Goal: Contribute content: Contribute content

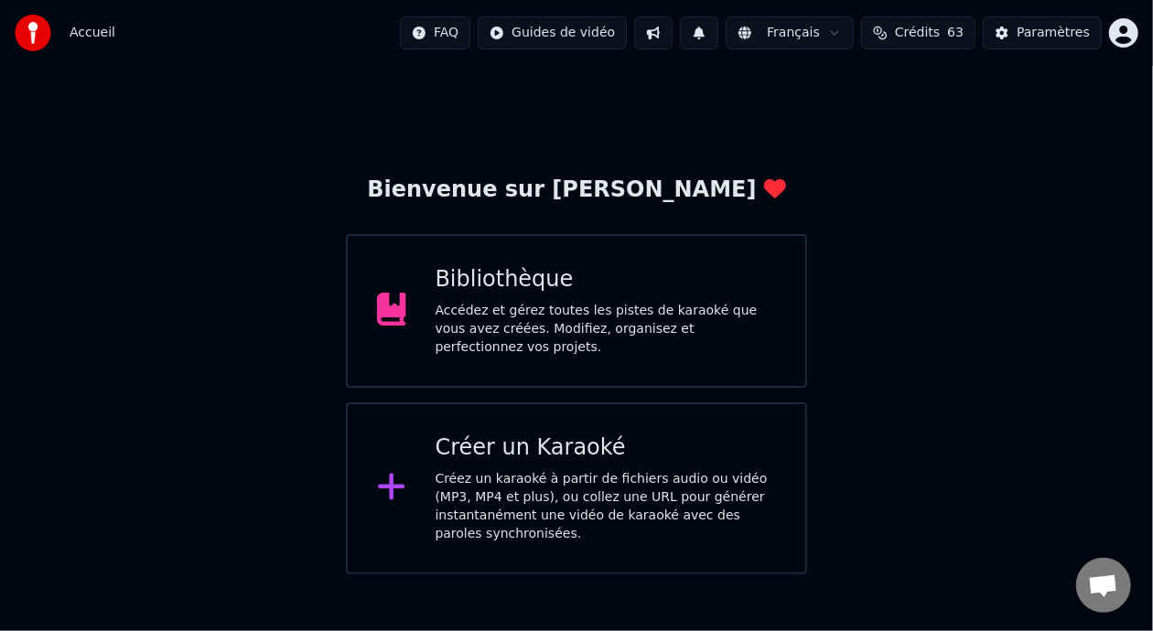
click at [601, 317] on div "Accédez et gérez toutes les pistes de karaoké que vous avez créées. Modifiez, o…" at bounding box center [606, 329] width 341 height 55
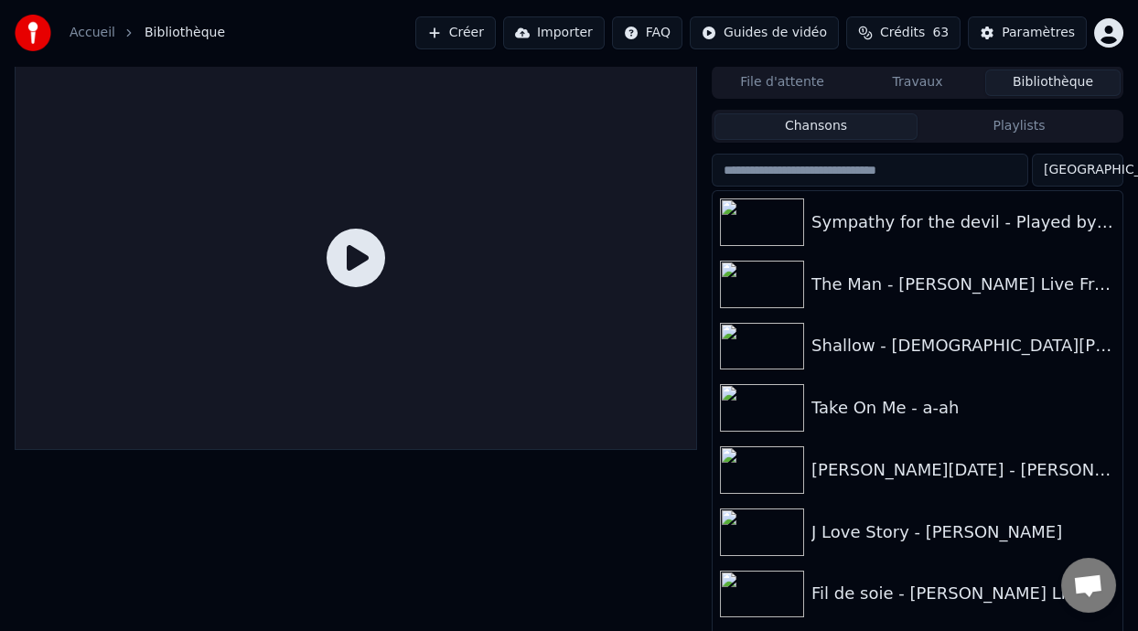
click at [1019, 128] on button "Playlists" at bounding box center [1019, 126] width 203 height 27
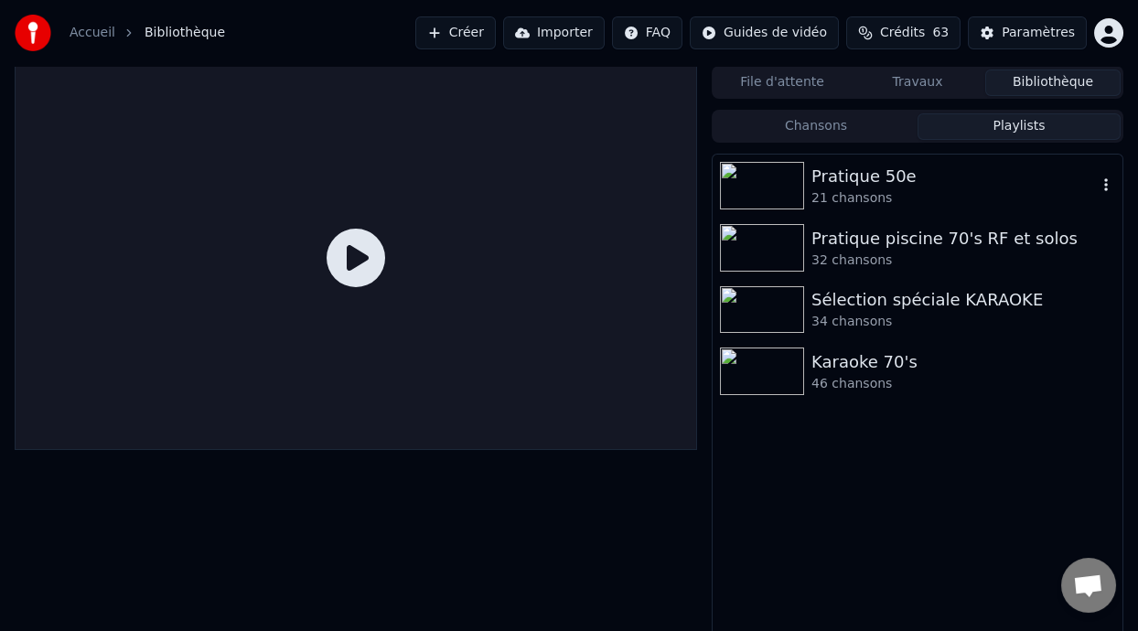
click at [850, 188] on div "Pratique 50e" at bounding box center [954, 177] width 285 height 26
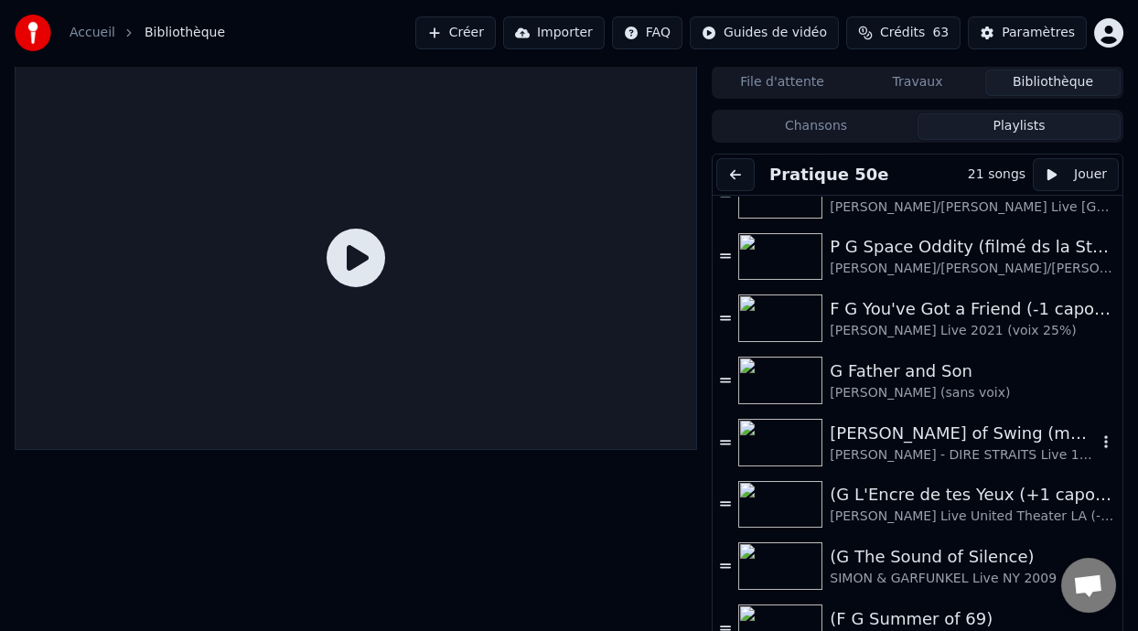
scroll to position [747, 0]
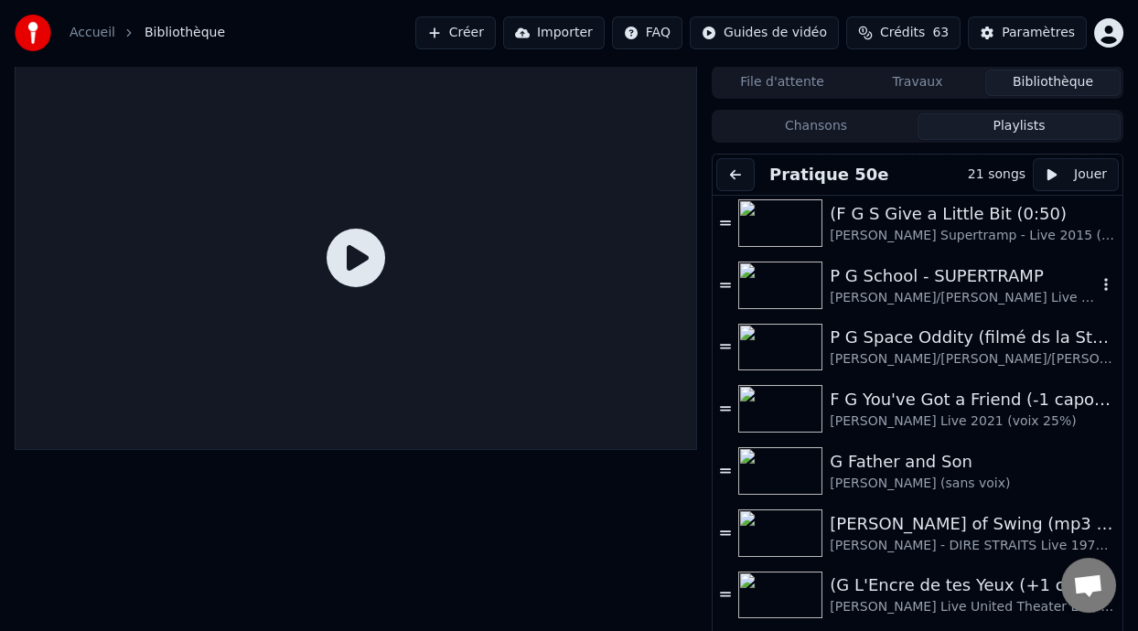
click at [948, 285] on div "P G School - SUPERTRAMP" at bounding box center [963, 276] width 267 height 26
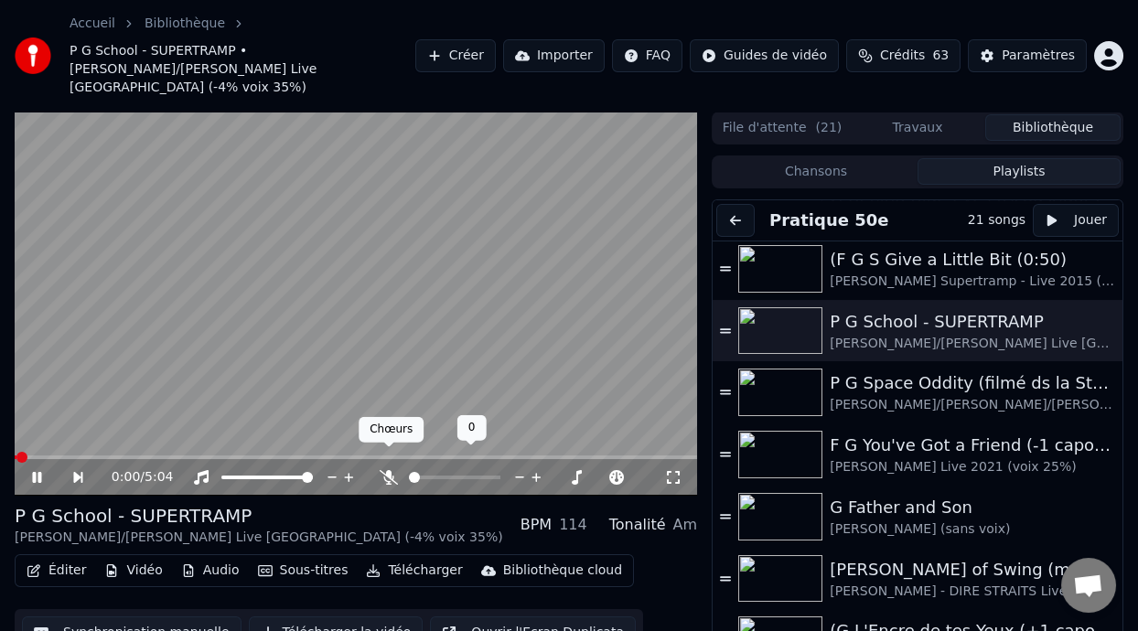
click at [389, 470] on icon at bounding box center [389, 477] width 18 height 15
click at [36, 472] on icon at bounding box center [36, 477] width 9 height 11
click at [33, 471] on icon at bounding box center [36, 477] width 11 height 13
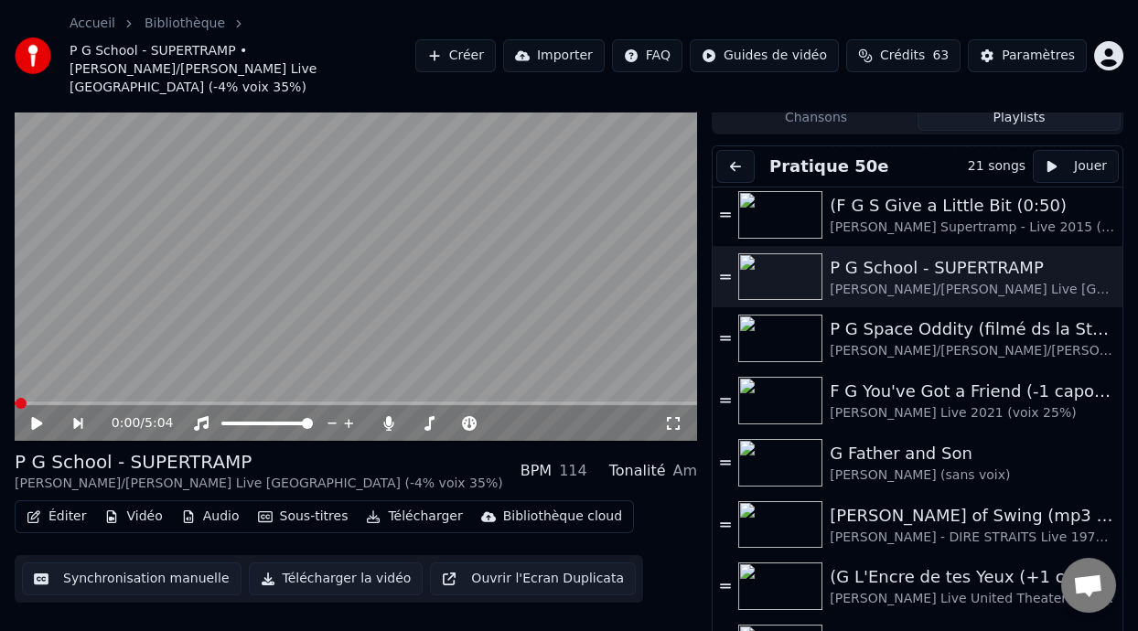
click at [676, 416] on icon at bounding box center [673, 423] width 18 height 15
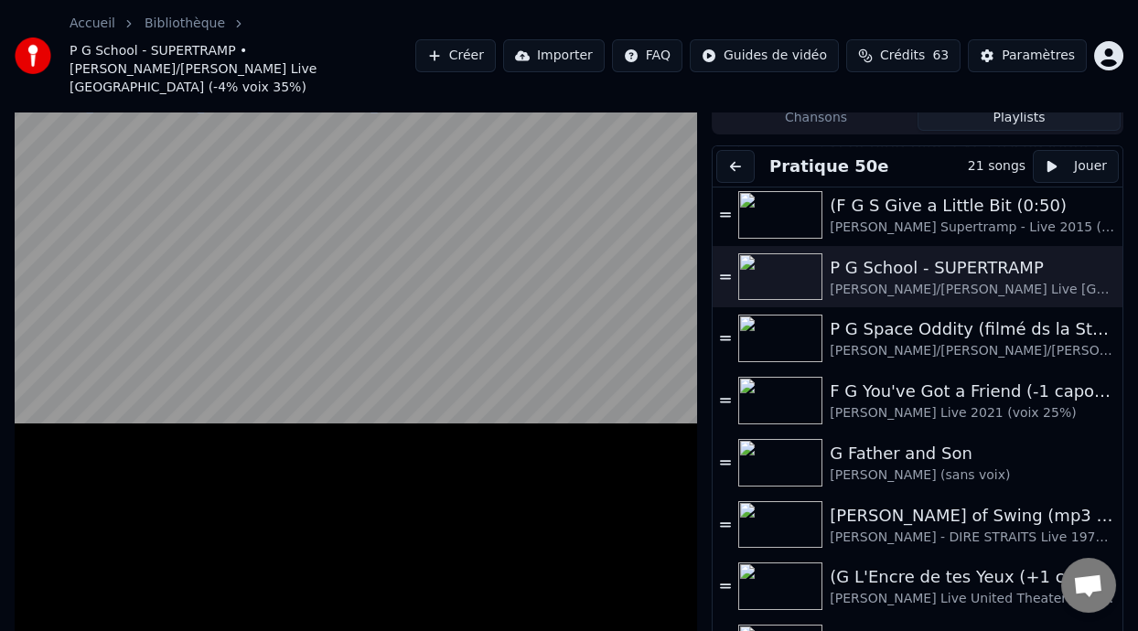
scroll to position [0, 0]
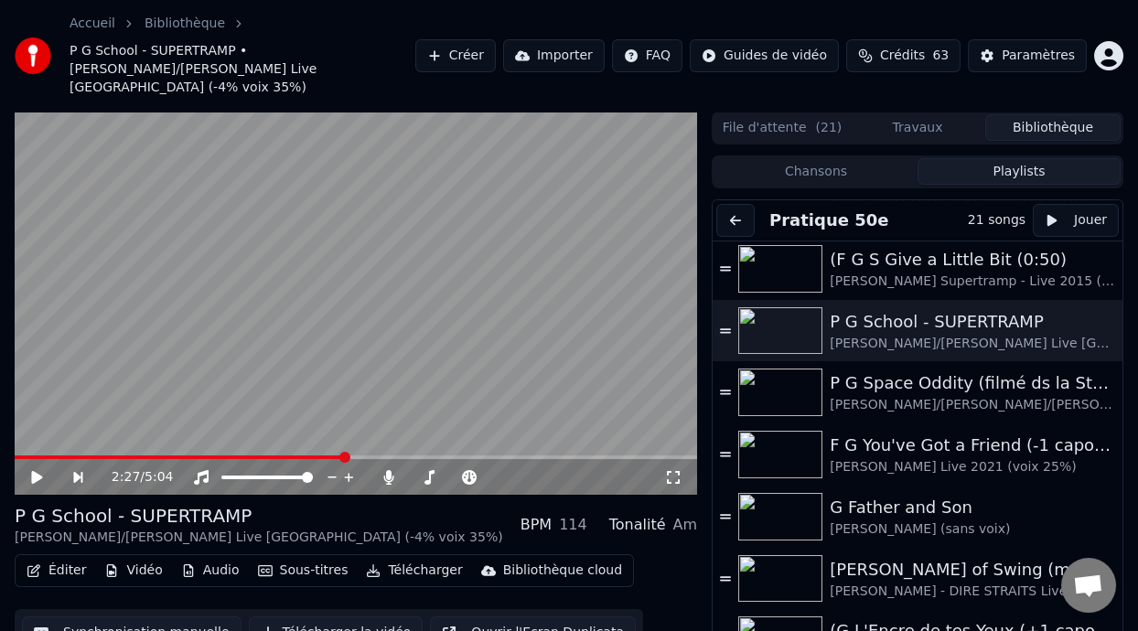
click at [341, 452] on span at bounding box center [344, 457] width 11 height 11
click at [242, 452] on span at bounding box center [245, 457] width 11 height 11
click at [36, 471] on icon at bounding box center [36, 477] width 11 height 13
click at [157, 452] on span at bounding box center [161, 457] width 11 height 11
click at [126, 452] on span at bounding box center [130, 457] width 11 height 11
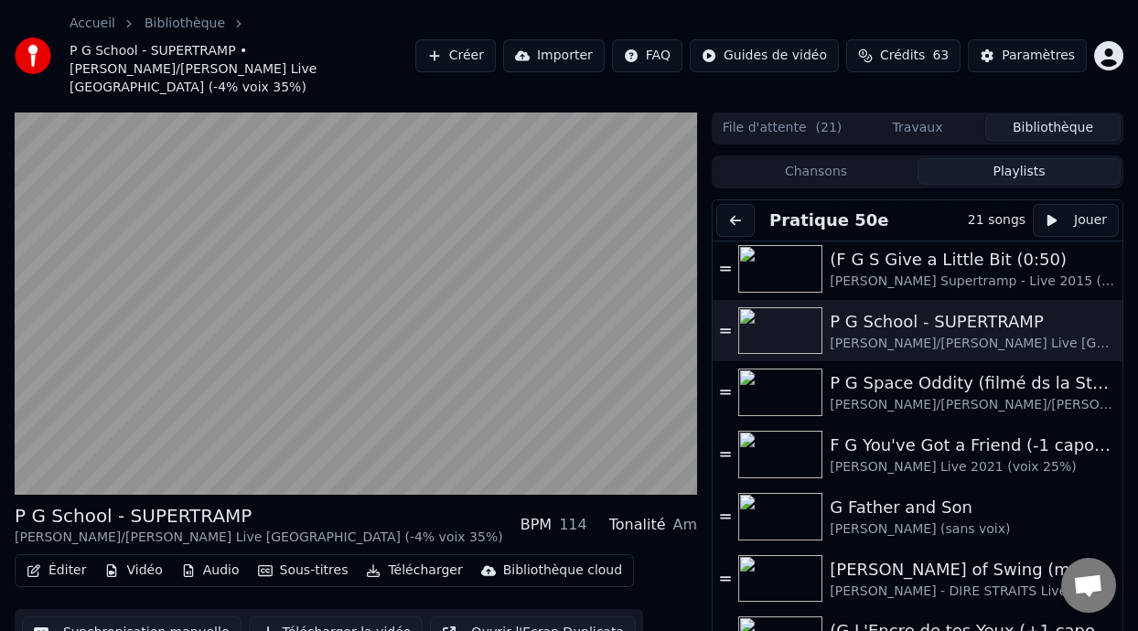
scroll to position [54, 0]
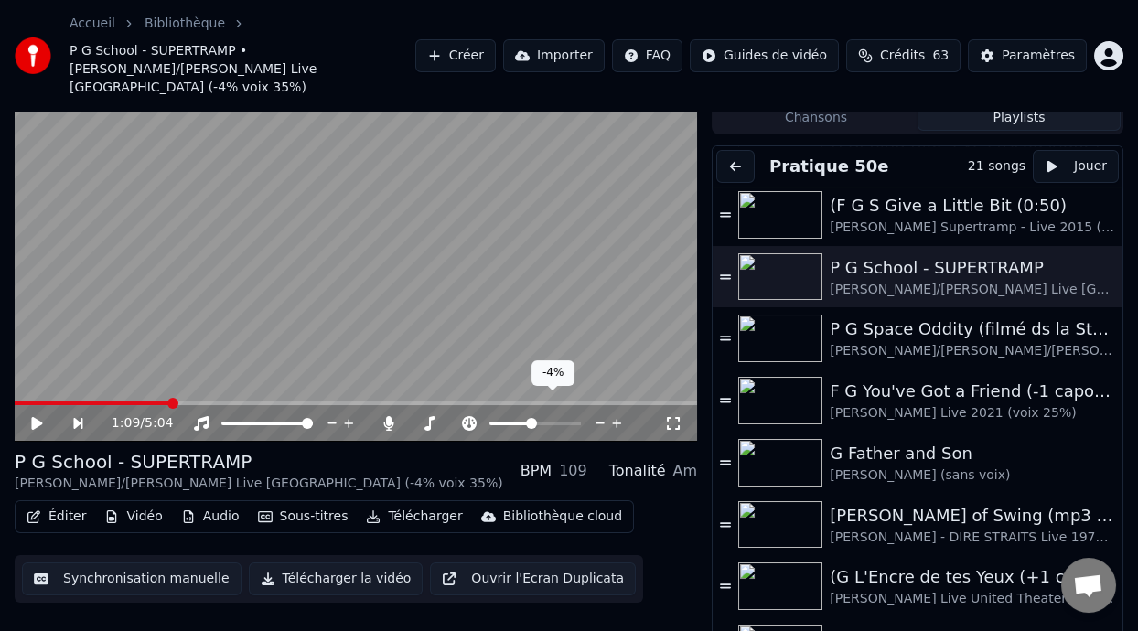
click at [531, 418] on span at bounding box center [531, 423] width 11 height 11
click at [147, 380] on video at bounding box center [356, 250] width 683 height 384
click at [149, 402] on span at bounding box center [93, 404] width 156 height 4
click at [34, 417] on icon at bounding box center [36, 423] width 11 height 13
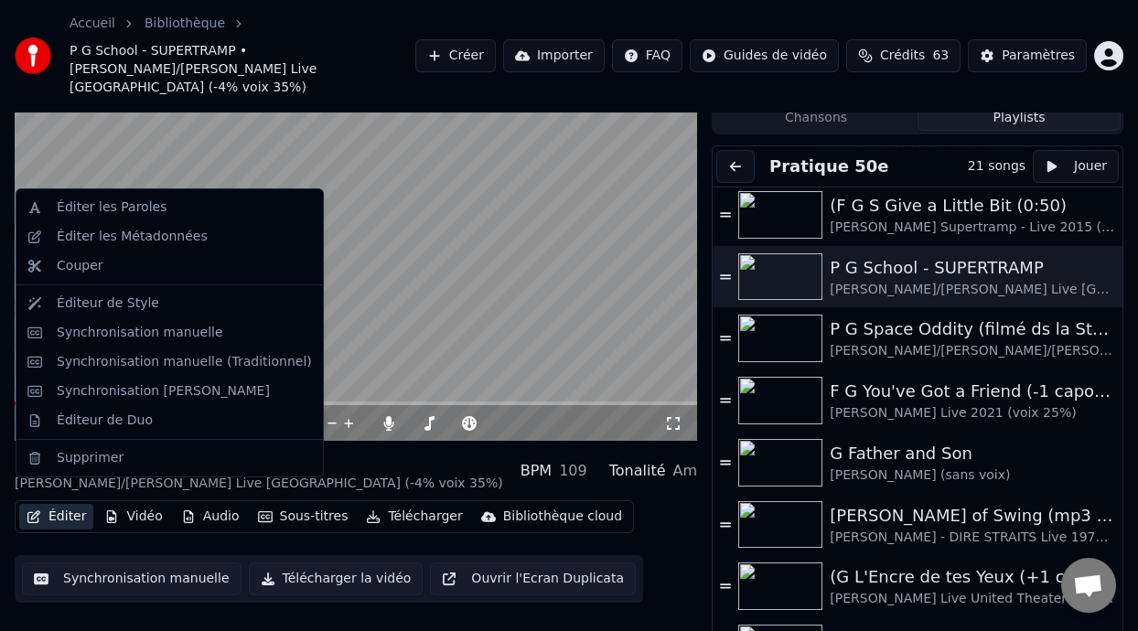
click at [61, 504] on button "Éditer" at bounding box center [56, 517] width 74 height 26
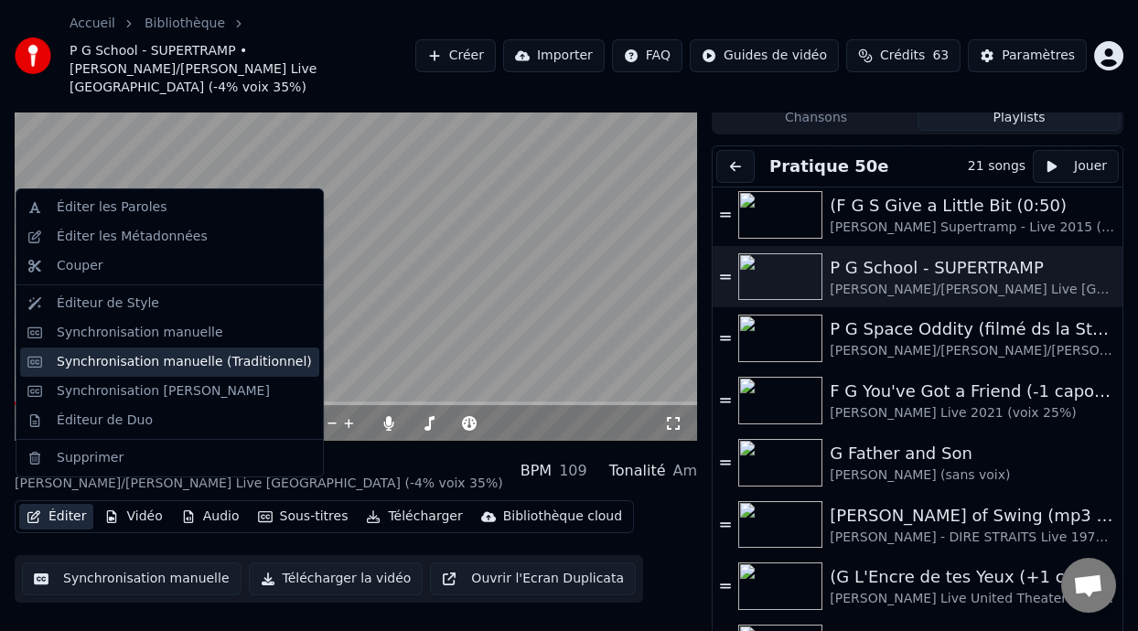
click at [230, 366] on div "Synchronisation manuelle (Traditionnel)" at bounding box center [184, 362] width 255 height 18
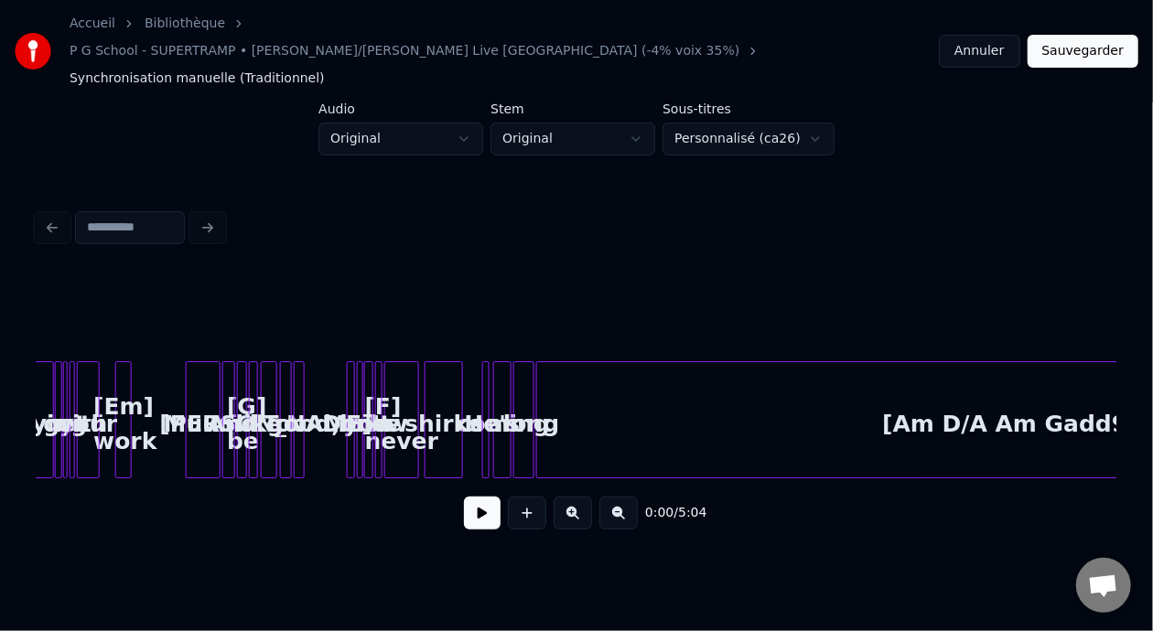
scroll to position [0, 1010]
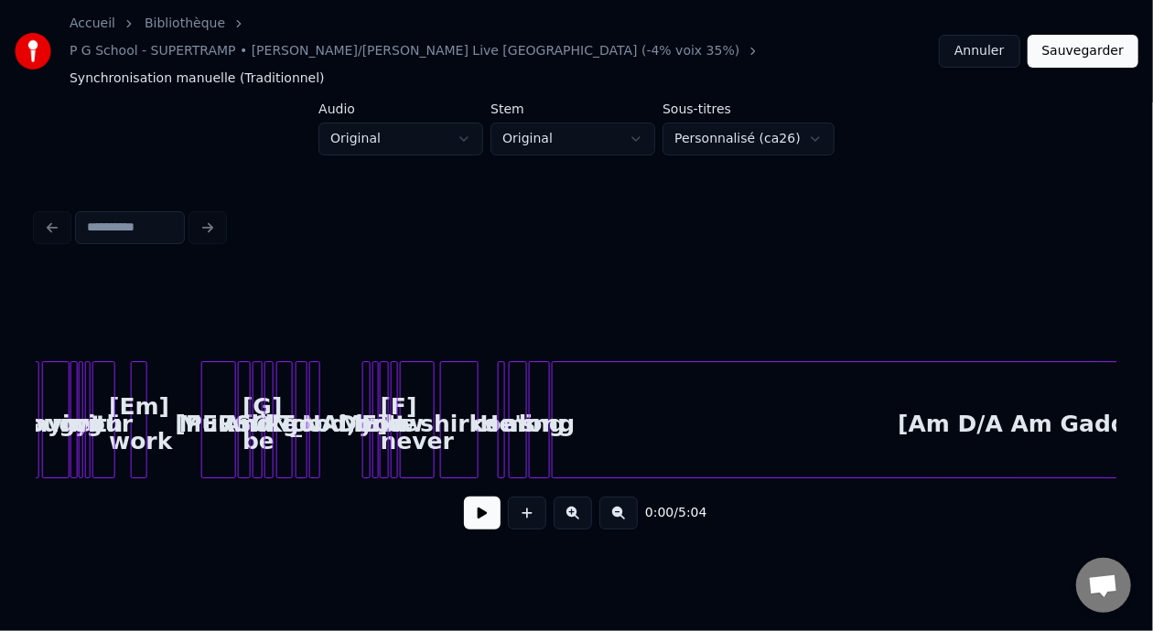
click at [618, 375] on div "[Am D/A Am Gadd9] x2" at bounding box center [1045, 424] width 984 height 124
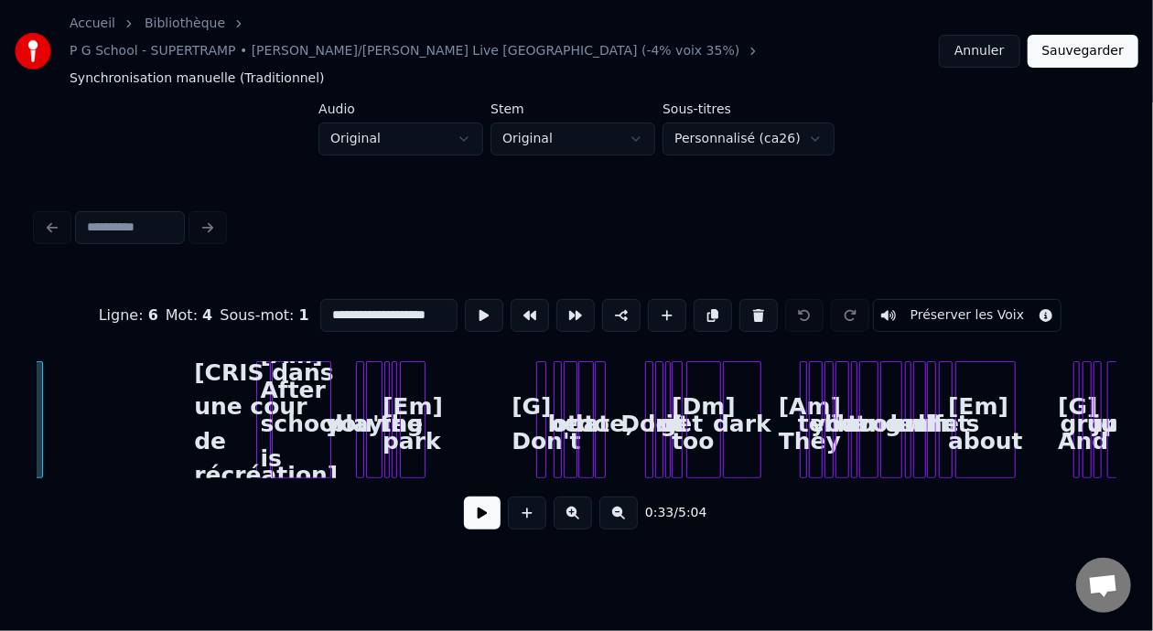
scroll to position [0, 2888]
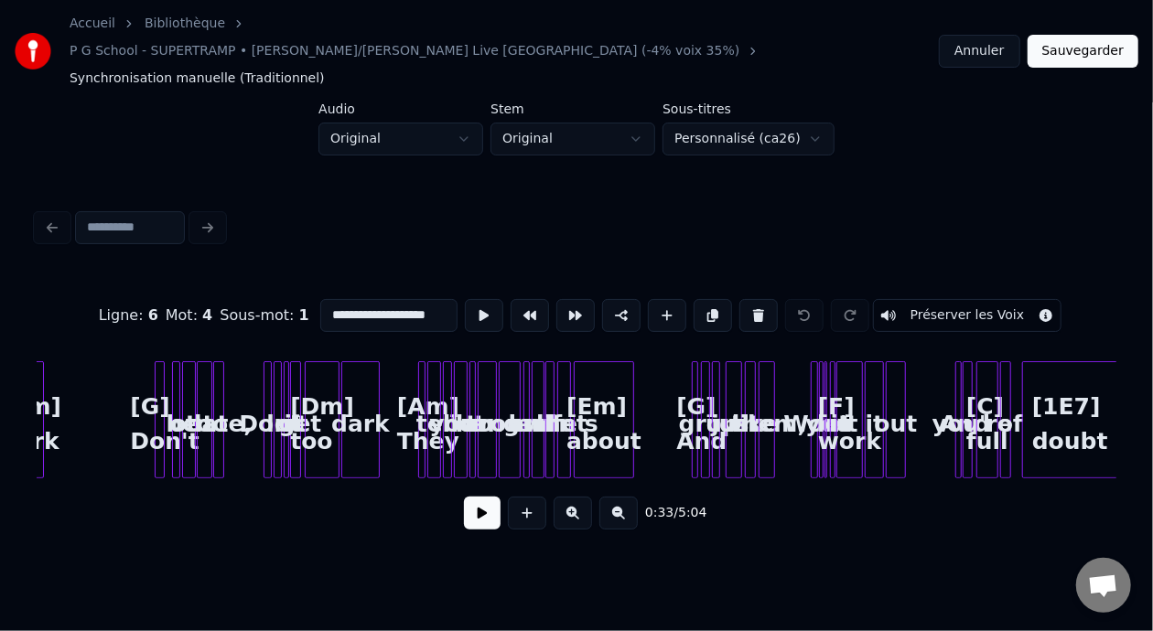
click at [618, 385] on div "[Em] about" at bounding box center [604, 424] width 59 height 124
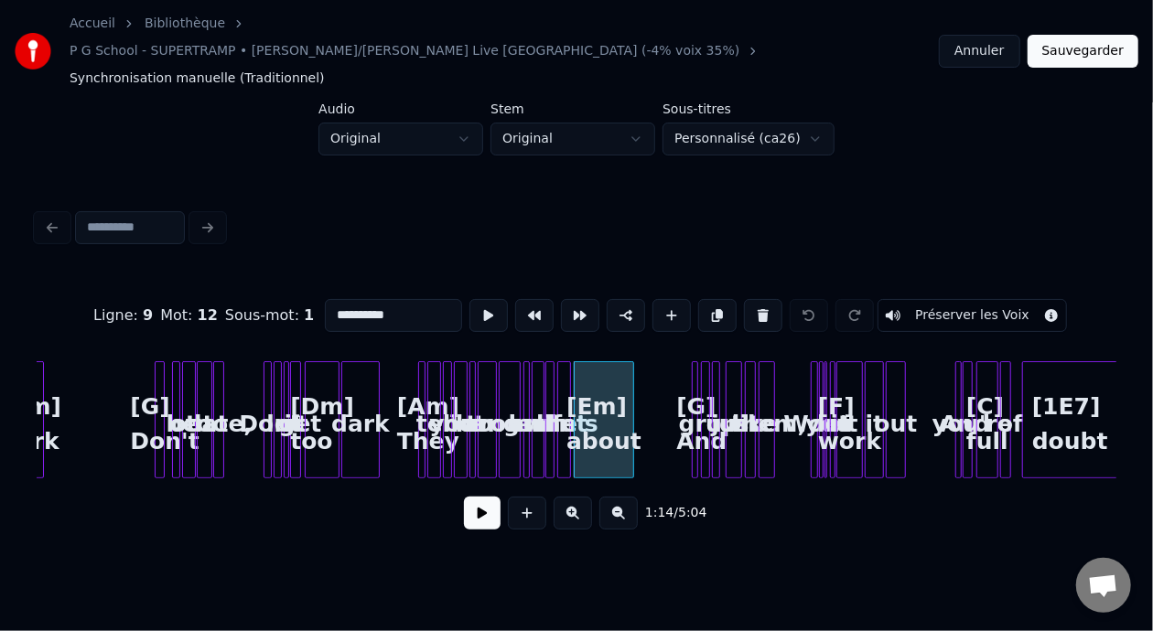
click at [565, 497] on button at bounding box center [573, 513] width 38 height 33
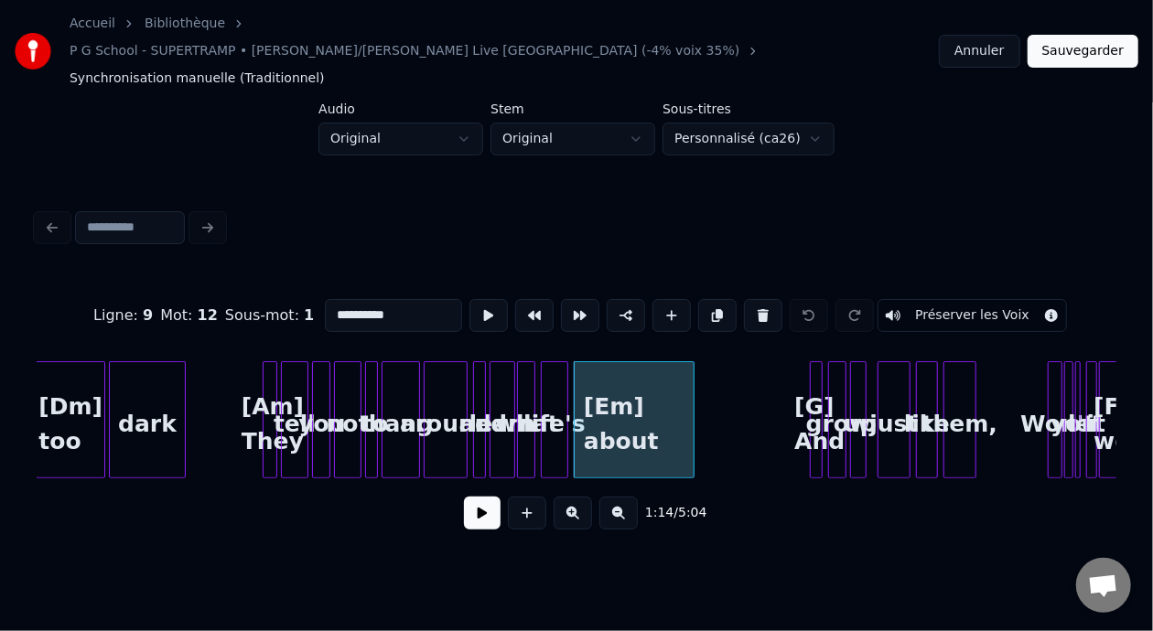
click at [565, 497] on button at bounding box center [573, 513] width 38 height 33
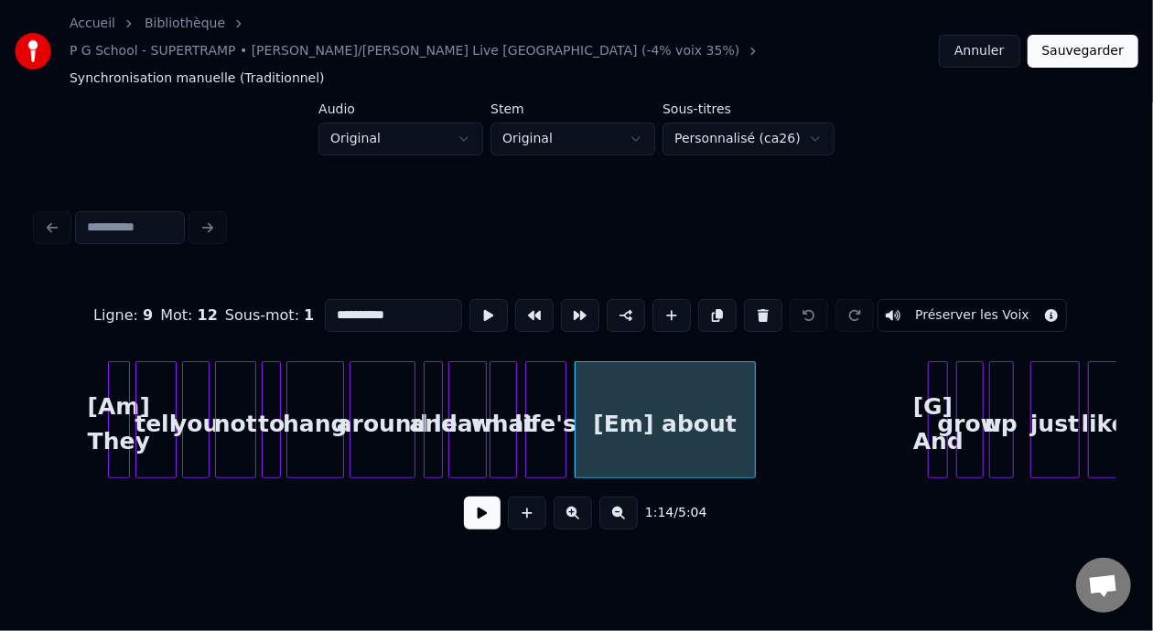
click at [565, 497] on button at bounding box center [573, 513] width 38 height 33
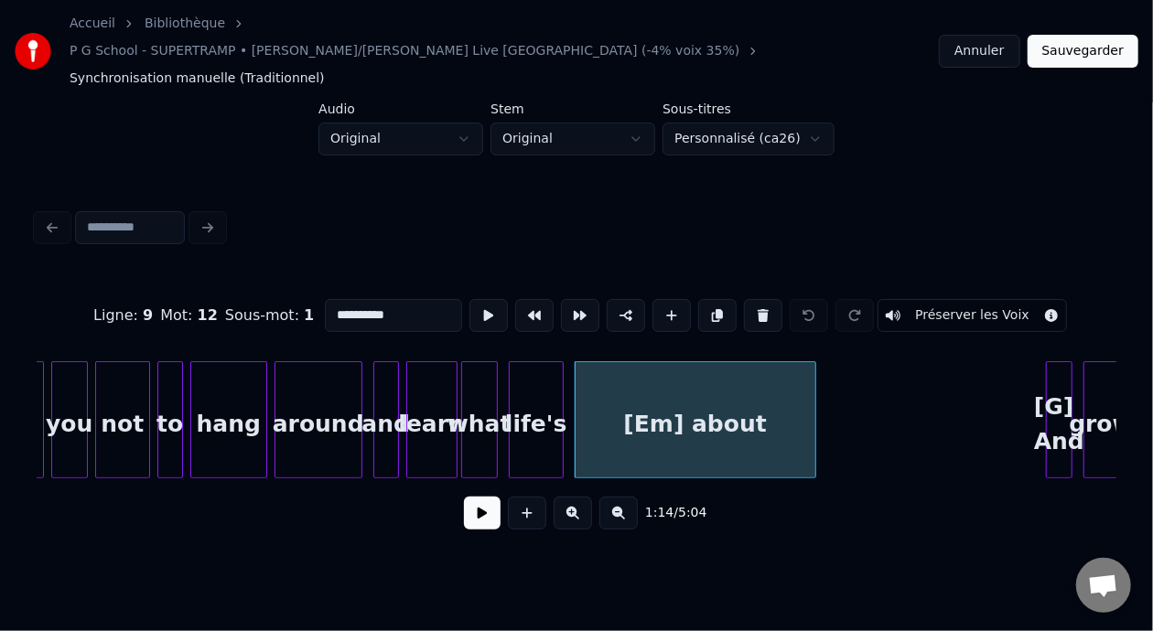
click at [566, 497] on button at bounding box center [573, 513] width 38 height 33
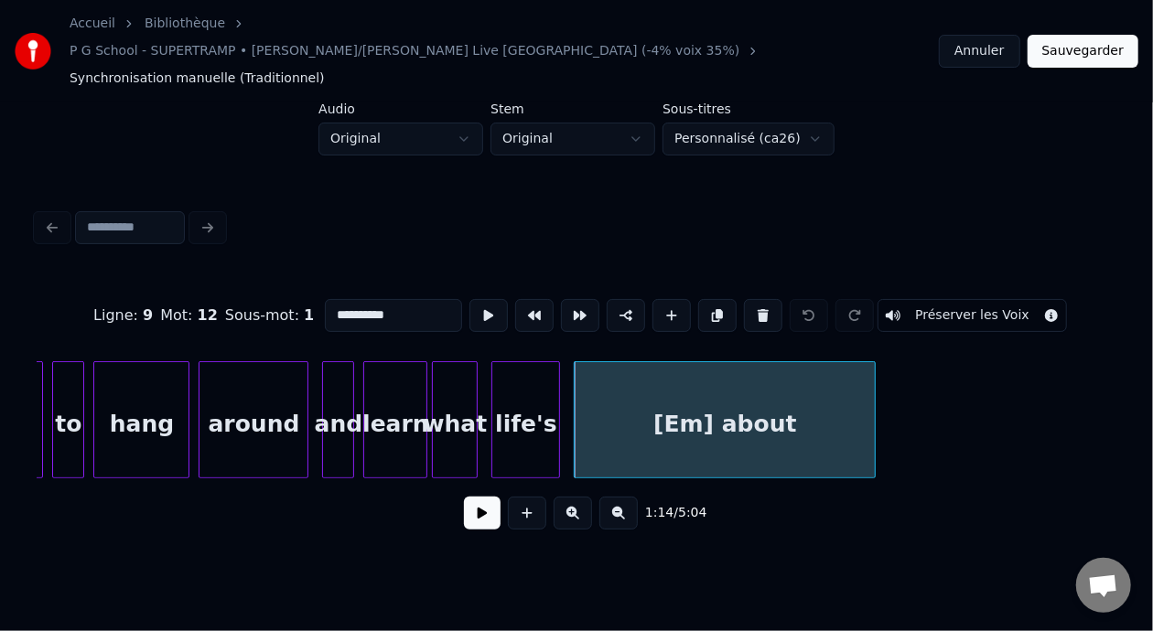
click at [566, 497] on button at bounding box center [573, 513] width 38 height 33
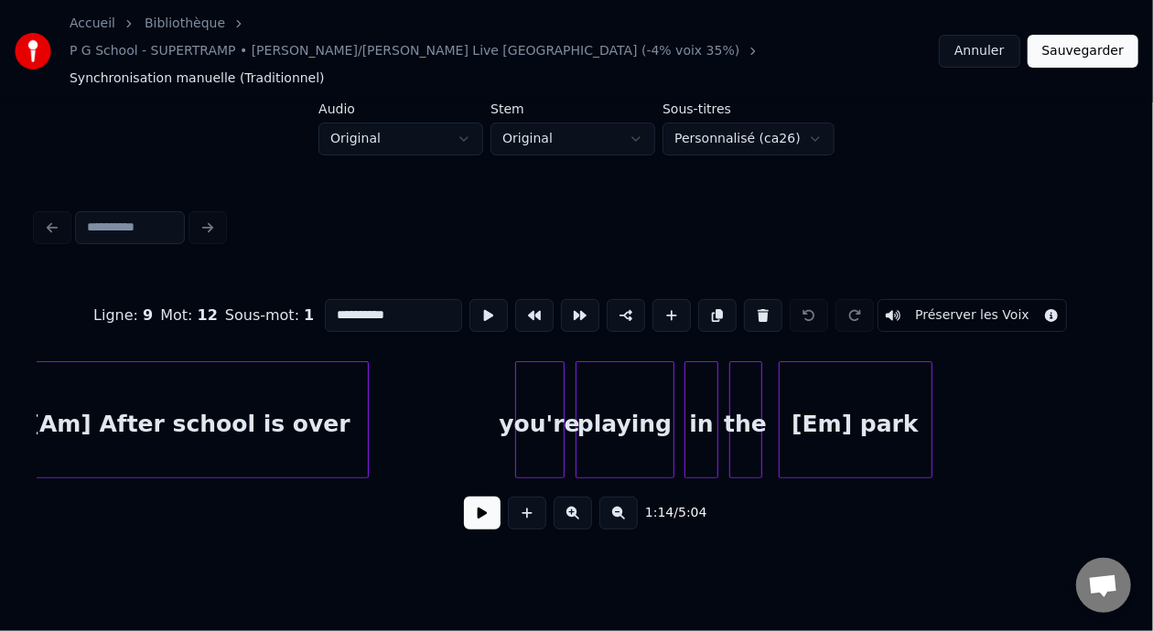
scroll to position [0, 16043]
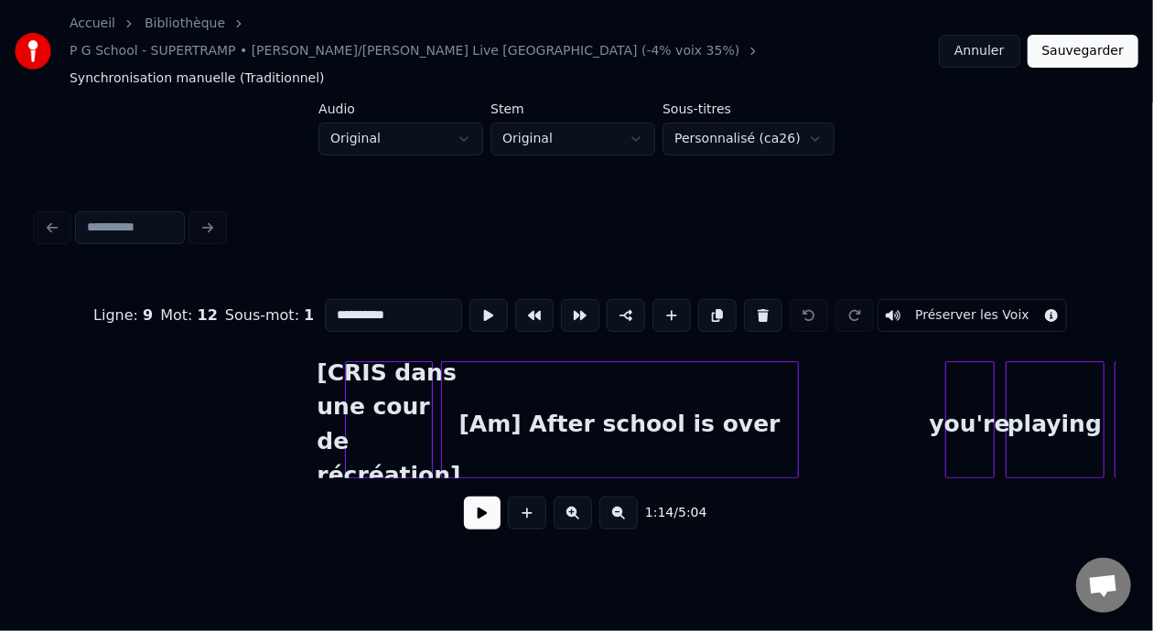
click at [731, 388] on div "[Am] After school is over" at bounding box center [620, 424] width 356 height 124
type input "**********"
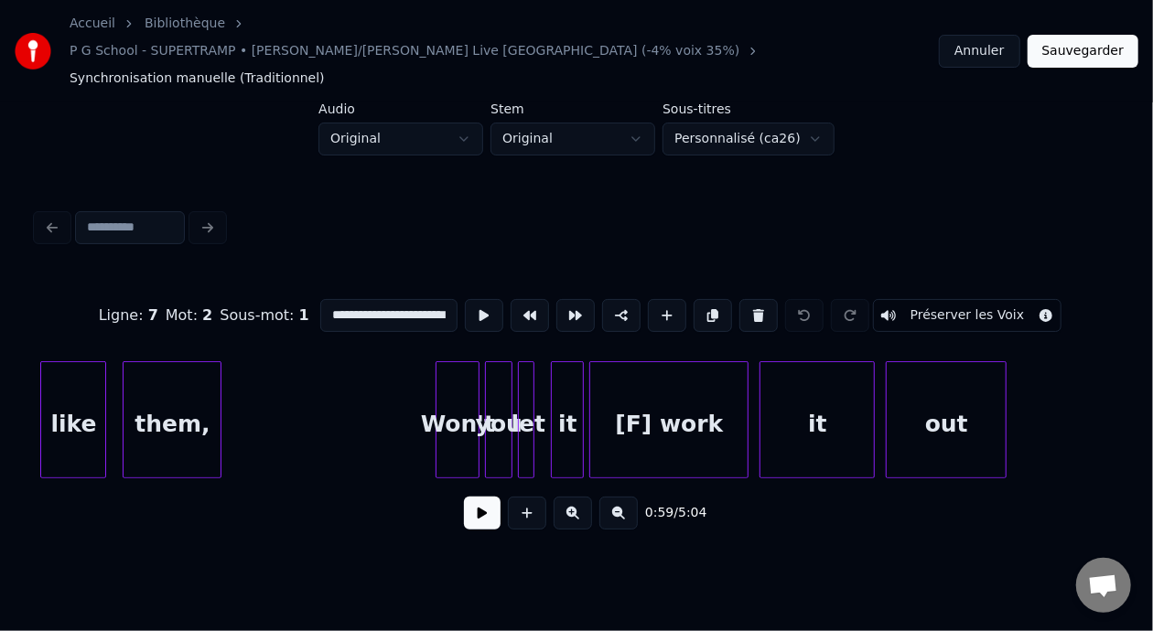
scroll to position [0, 21618]
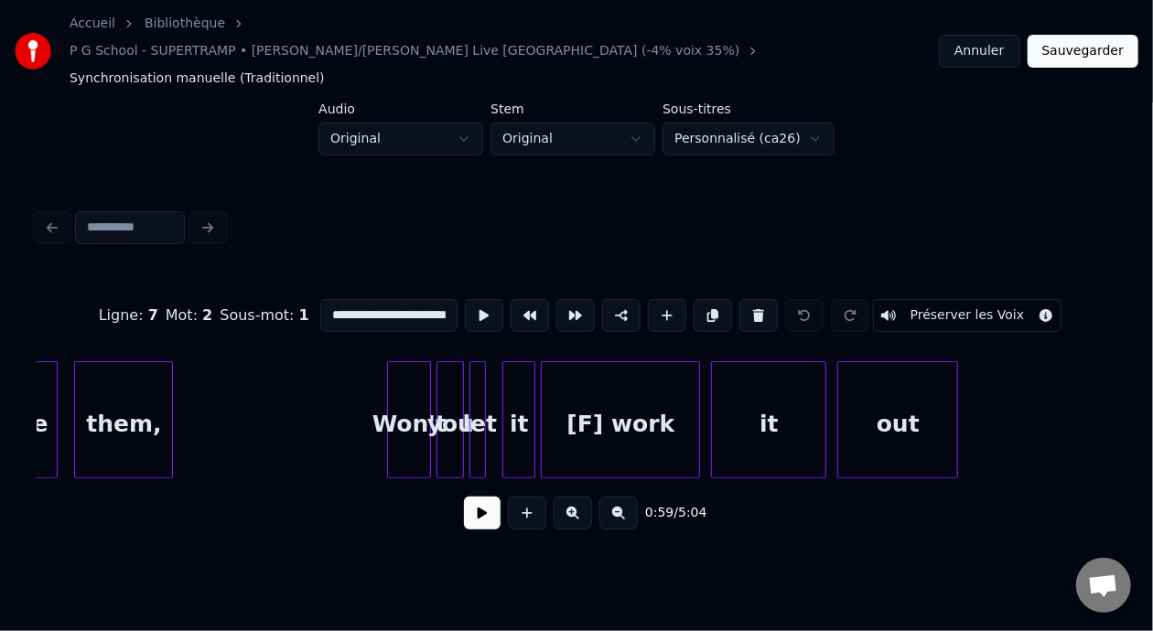
click at [575, 500] on button at bounding box center [573, 513] width 38 height 33
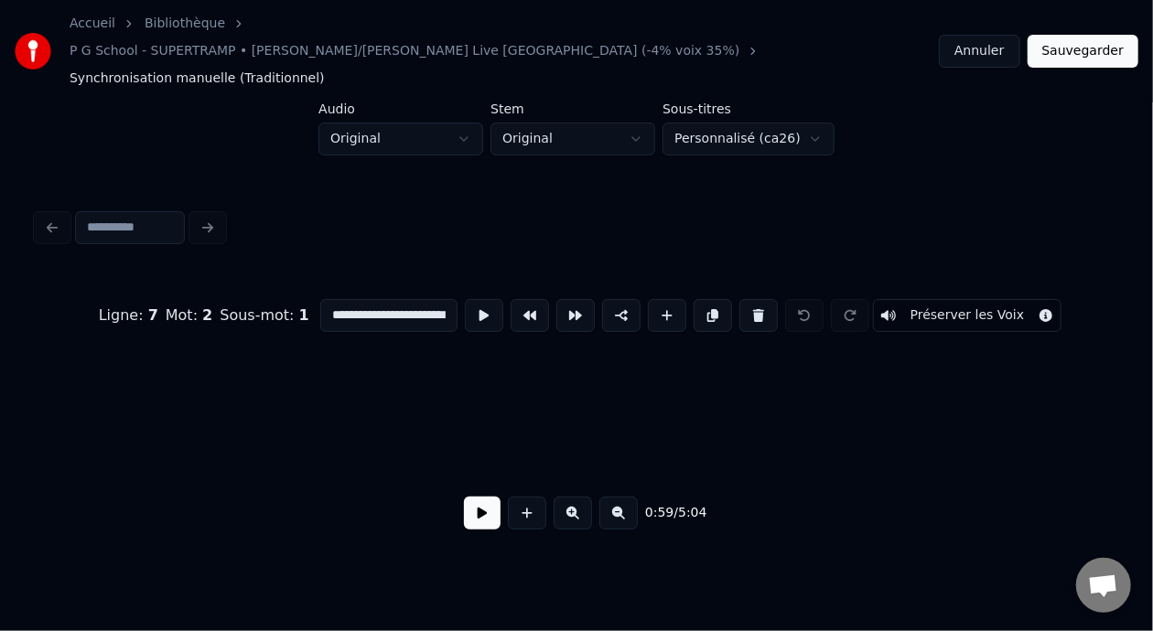
scroll to position [0, 24359]
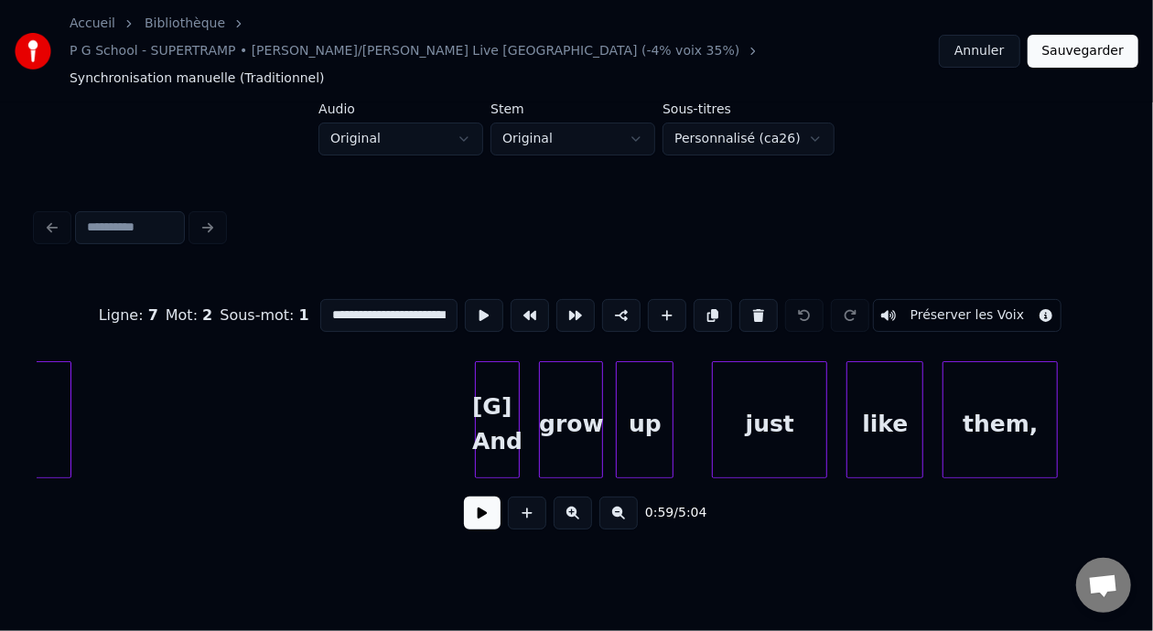
click at [993, 35] on button "Annuler" at bounding box center [979, 51] width 81 height 33
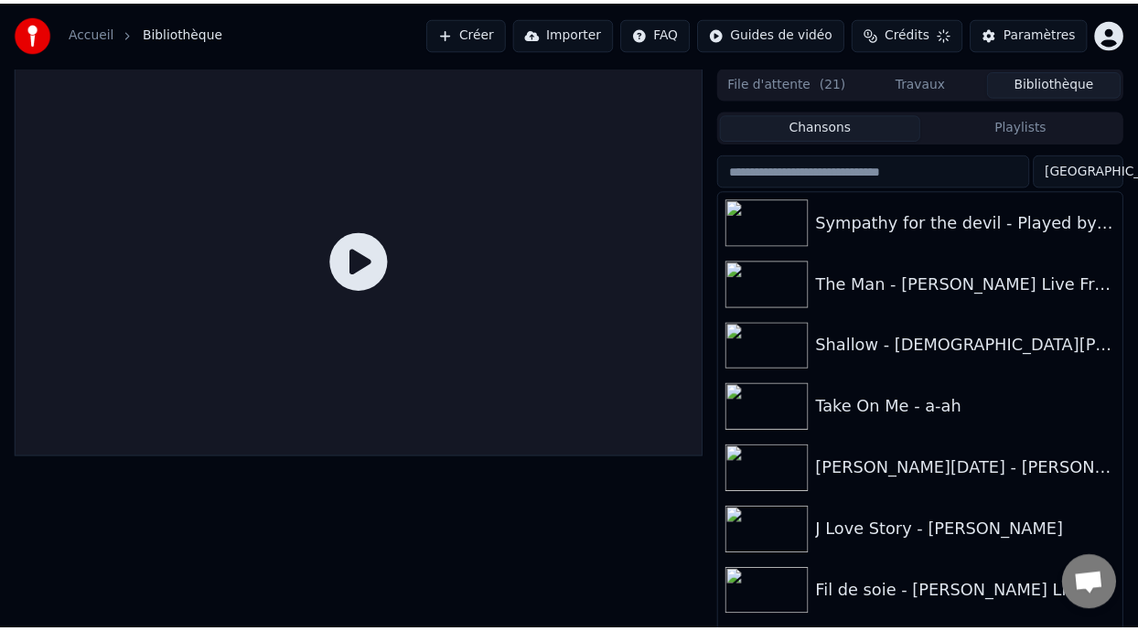
scroll to position [32, 0]
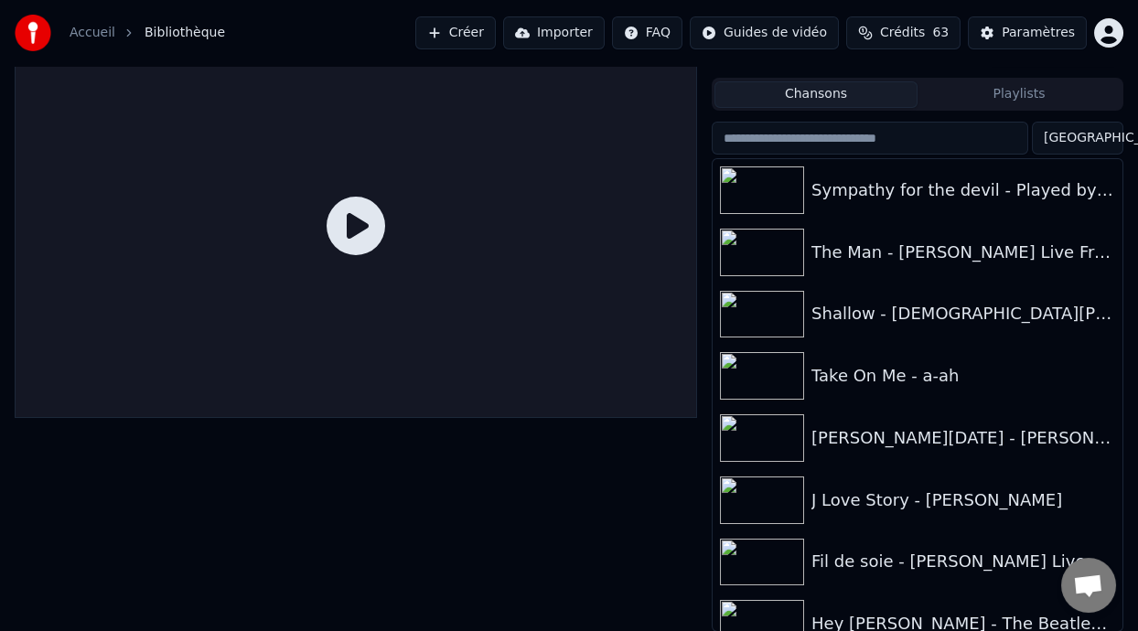
click at [1024, 97] on button "Playlists" at bounding box center [1019, 94] width 203 height 27
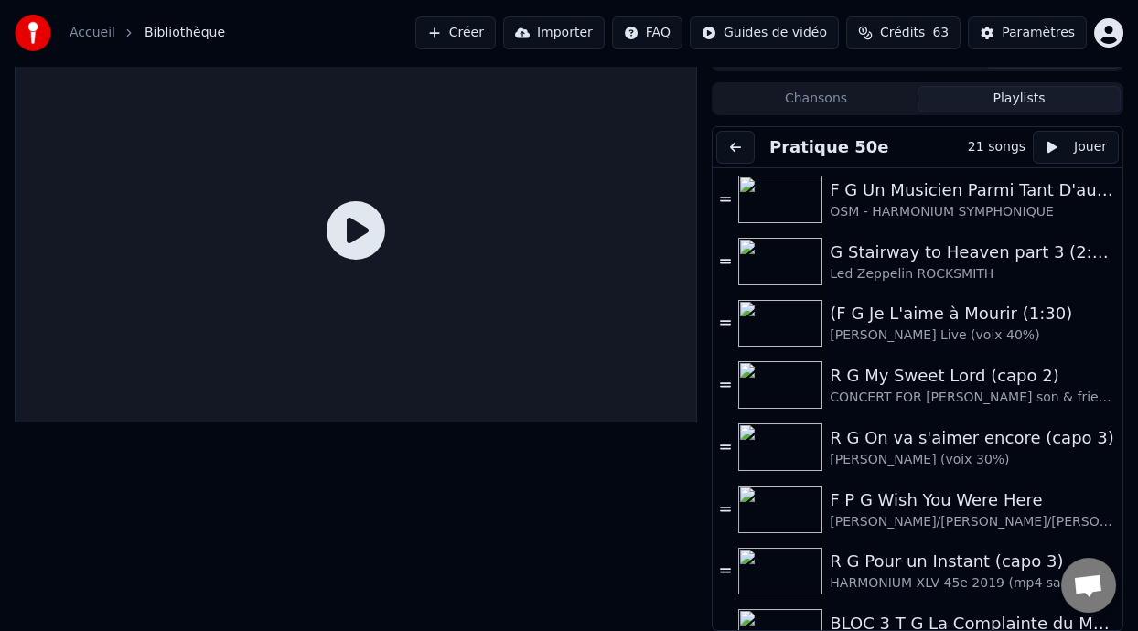
scroll to position [27, 0]
click at [737, 144] on button at bounding box center [735, 147] width 38 height 33
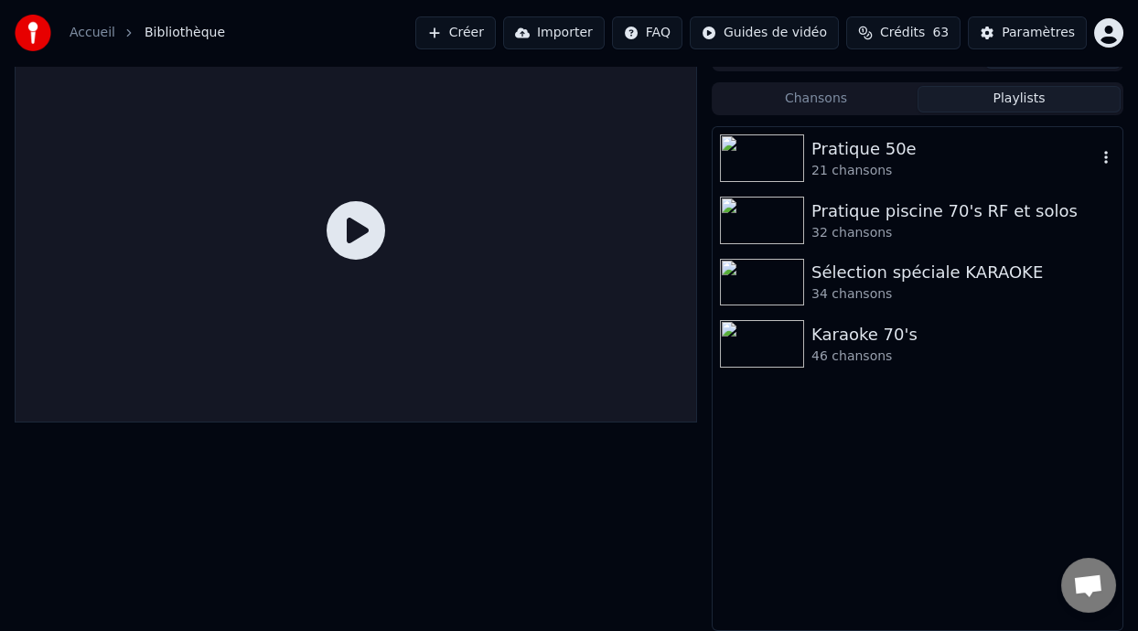
click at [873, 170] on div "21 chansons" at bounding box center [954, 171] width 285 height 18
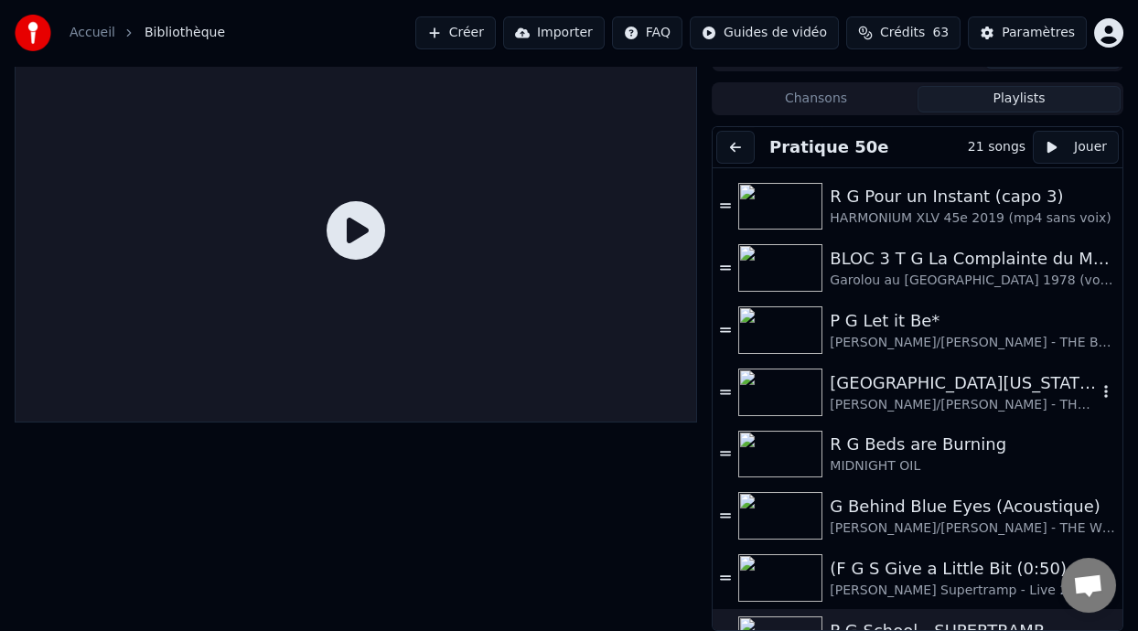
scroll to position [457, 0]
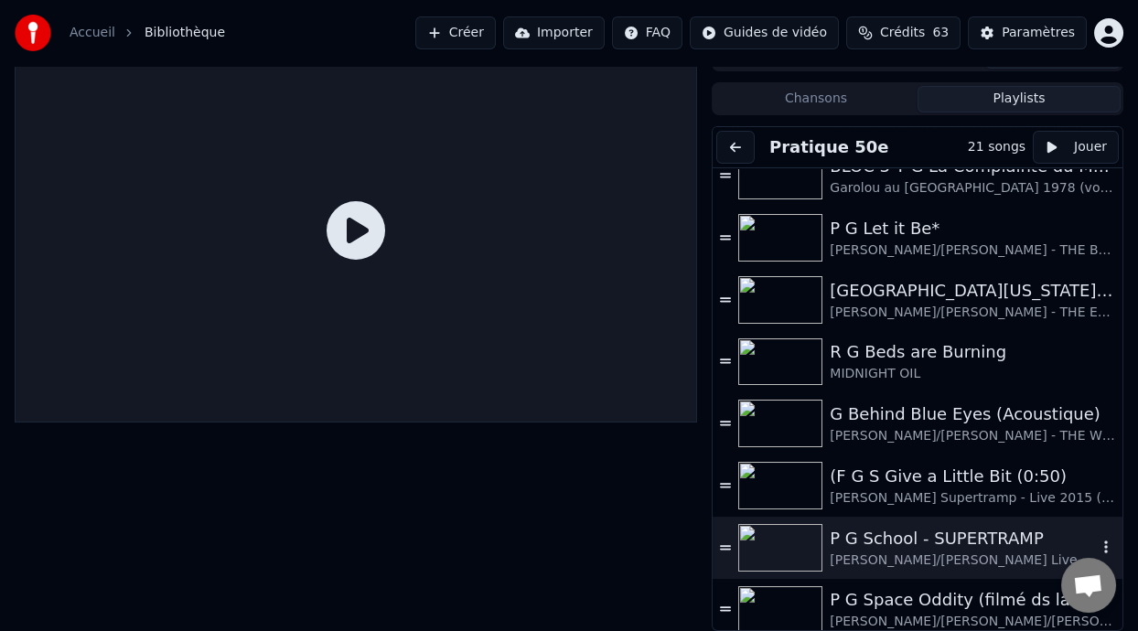
click at [962, 539] on div "P G School - SUPERTRAMP" at bounding box center [963, 539] width 267 height 26
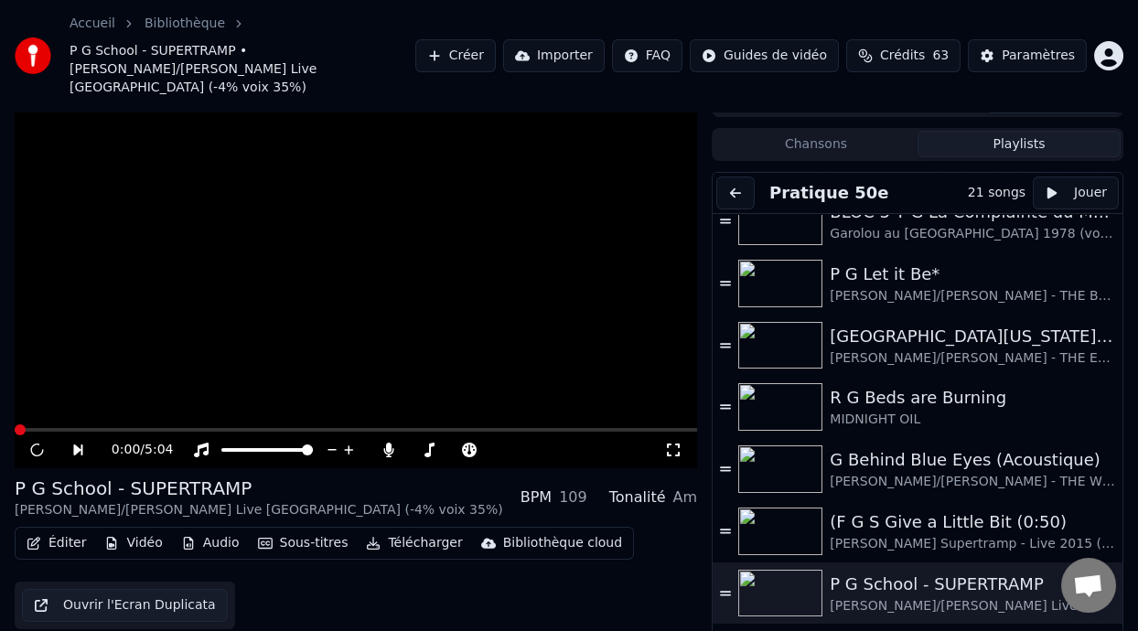
scroll to position [54, 0]
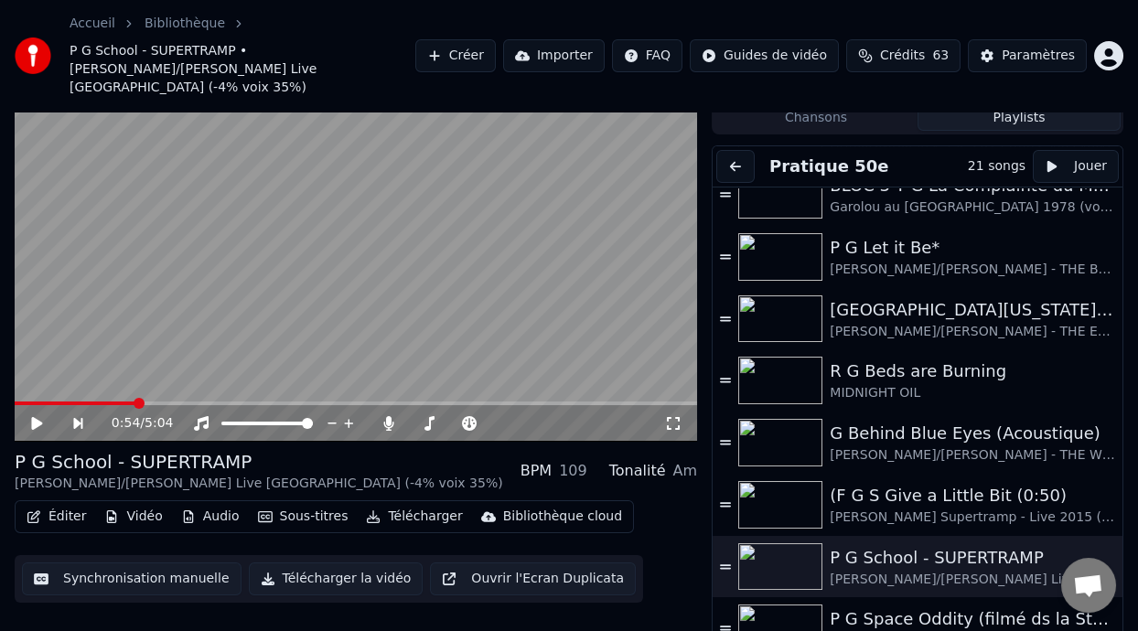
click at [33, 417] on icon at bounding box center [36, 423] width 11 height 13
click at [36, 418] on icon at bounding box center [36, 423] width 9 height 11
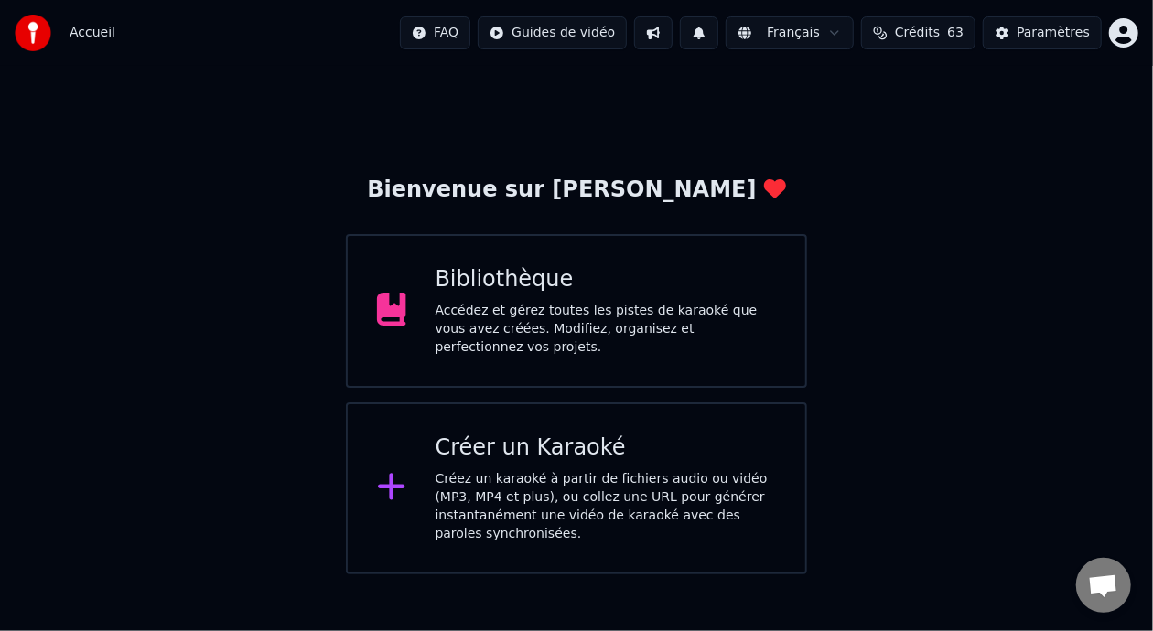
click at [625, 295] on div "Bibliothèque" at bounding box center [606, 279] width 341 height 29
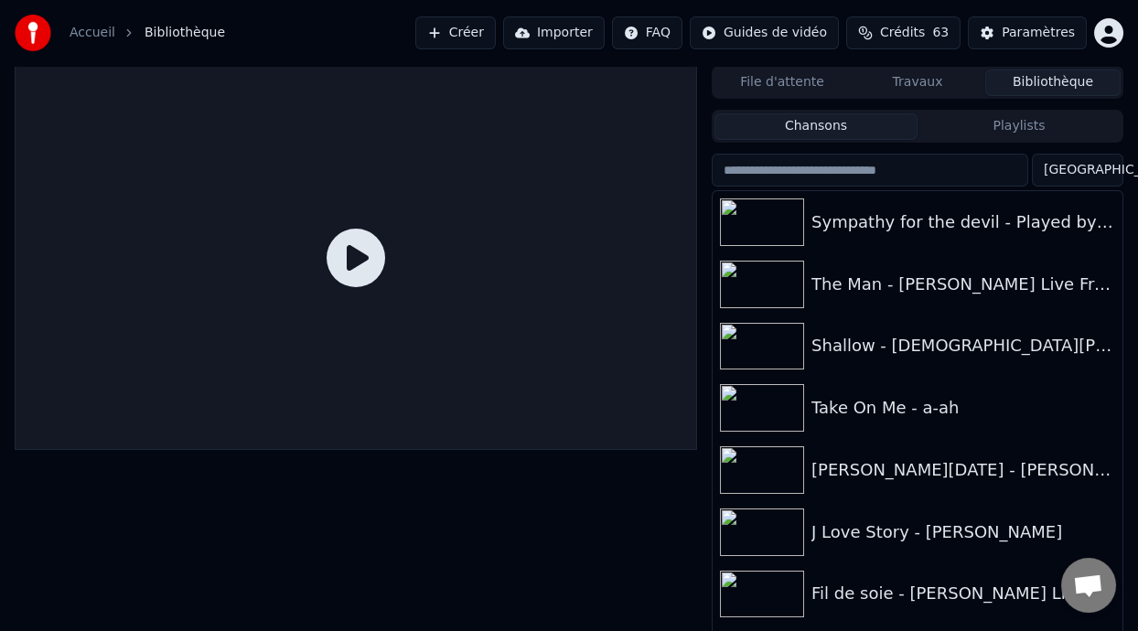
click at [1056, 113] on button "Playlists" at bounding box center [1019, 126] width 203 height 27
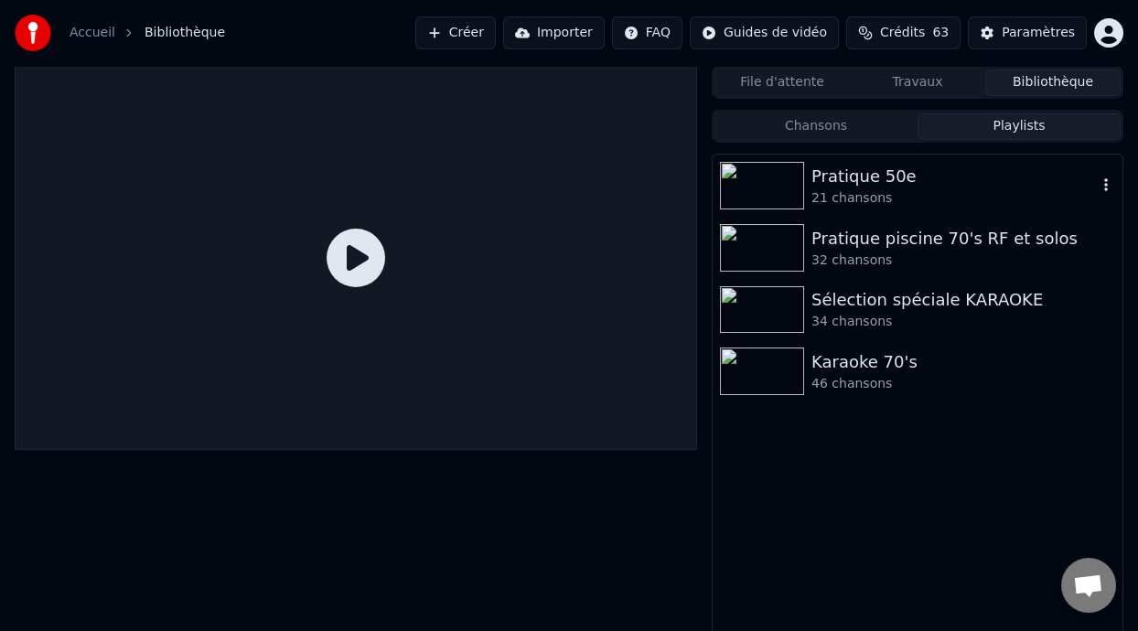
click at [860, 191] on div "21 chansons" at bounding box center [954, 198] width 285 height 18
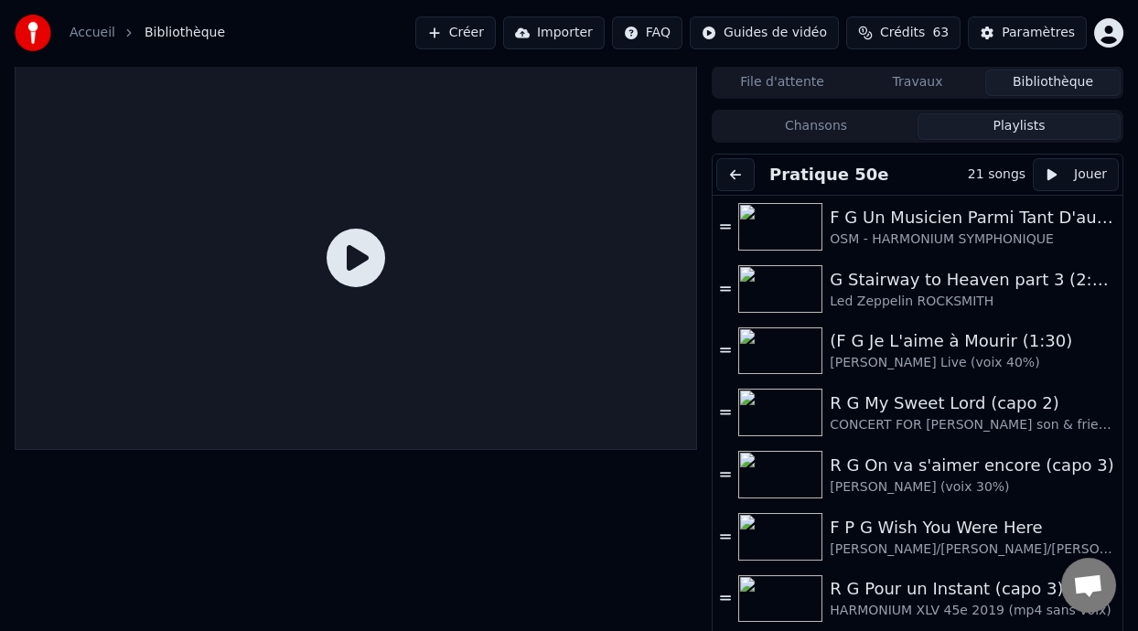
drag, startPoint x: 1125, startPoint y: 261, endPoint x: 1119, endPoint y: 432, distance: 171.2
click at [1108, 563] on div "File d'attente Travaux Bibliothèque Chansons Playlists Pratique 50e 21 songs Jo…" at bounding box center [569, 362] width 1138 height 593
drag, startPoint x: 1124, startPoint y: 296, endPoint x: 1113, endPoint y: 513, distance: 217.1
click at [1113, 513] on div "File d'attente Travaux Bibliothèque Chansons Playlists Pratique 50e 21 songs Jo…" at bounding box center [569, 362] width 1138 height 593
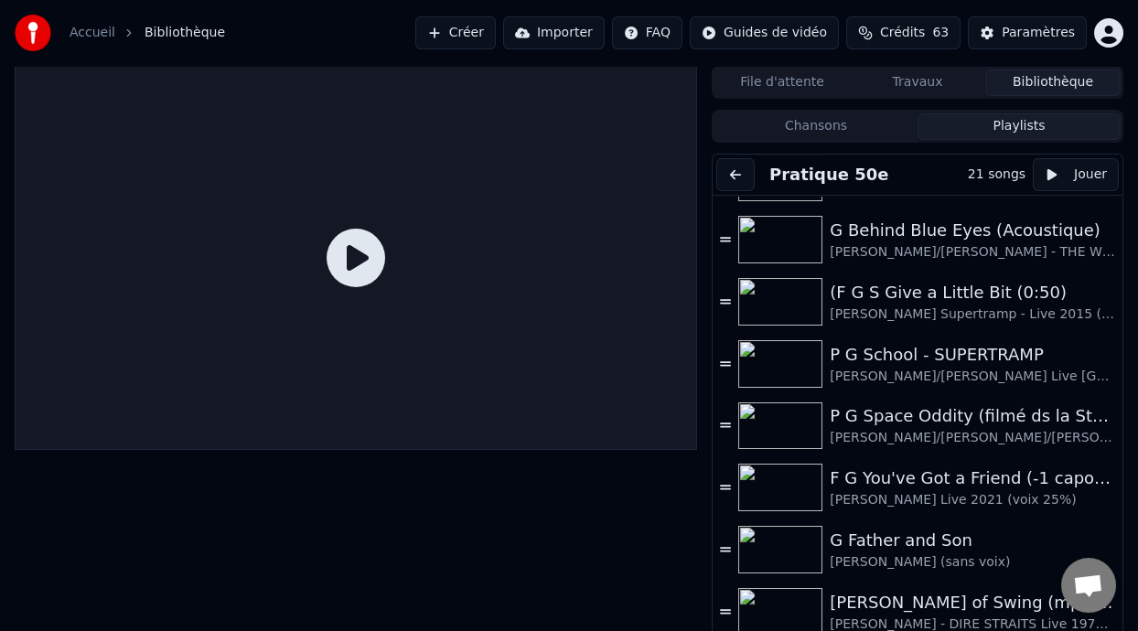
scroll to position [665, 0]
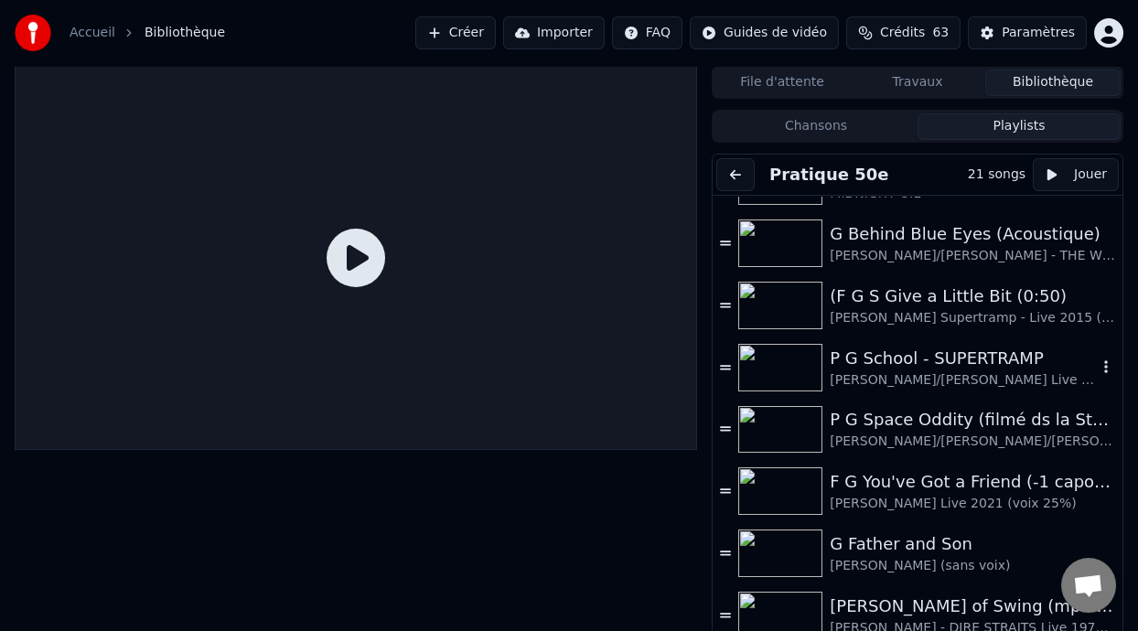
click at [970, 359] on div "P G School - SUPERTRAMP" at bounding box center [963, 359] width 267 height 26
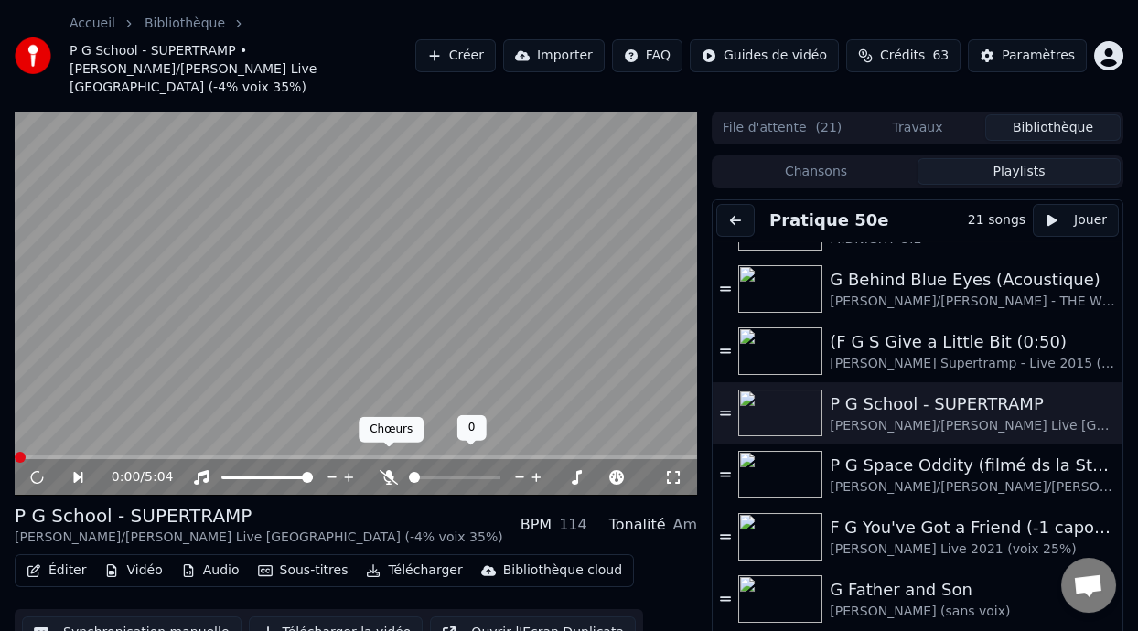
click at [383, 470] on icon at bounding box center [389, 477] width 18 height 15
click at [158, 452] on span at bounding box center [161, 457] width 11 height 11
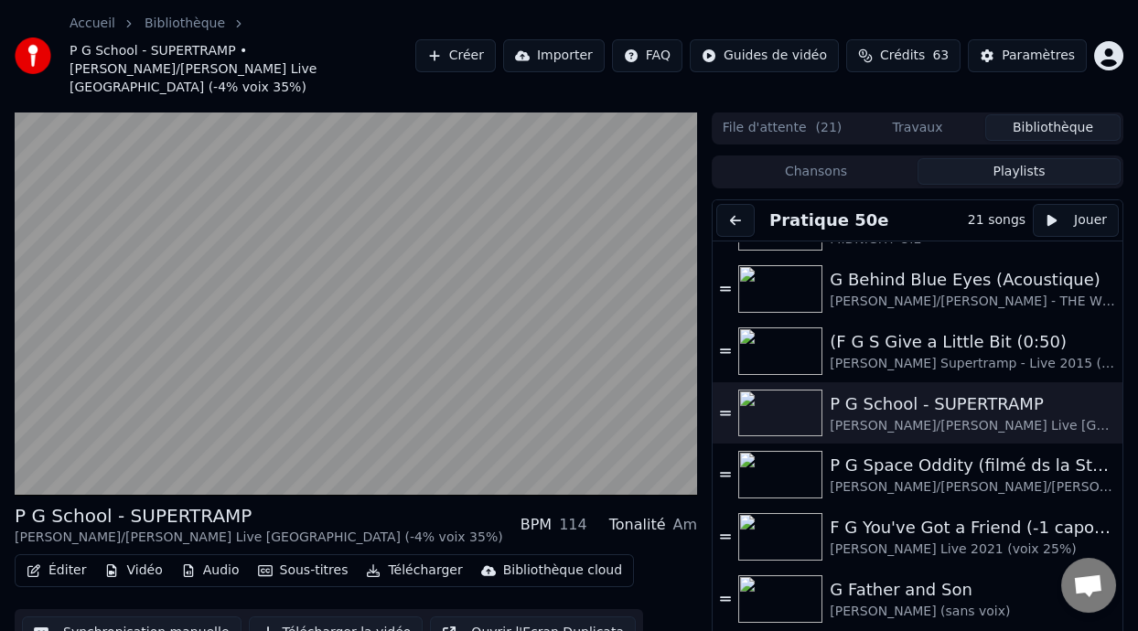
scroll to position [54, 0]
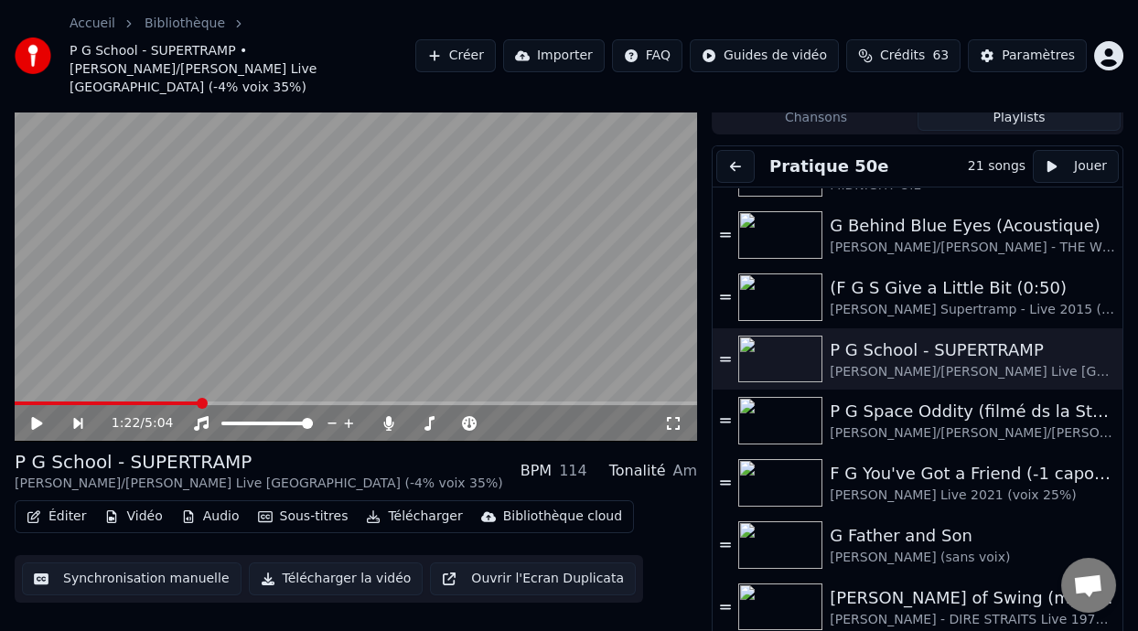
click at [67, 504] on button "Éditer" at bounding box center [56, 517] width 74 height 26
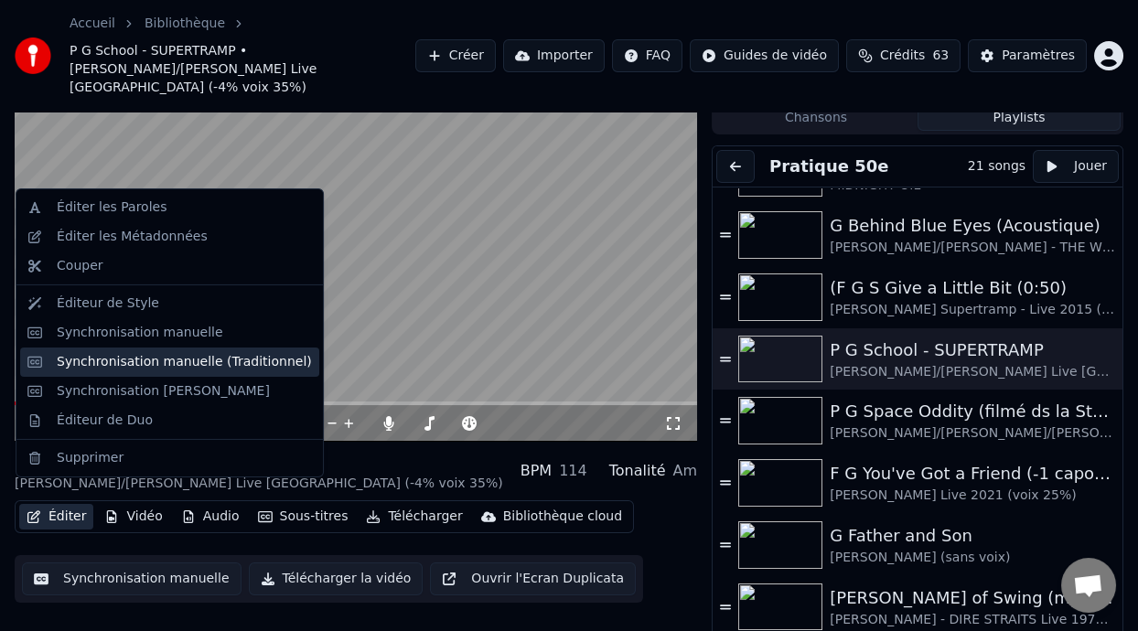
click at [245, 366] on div "Synchronisation manuelle (Traditionnel)" at bounding box center [184, 362] width 255 height 18
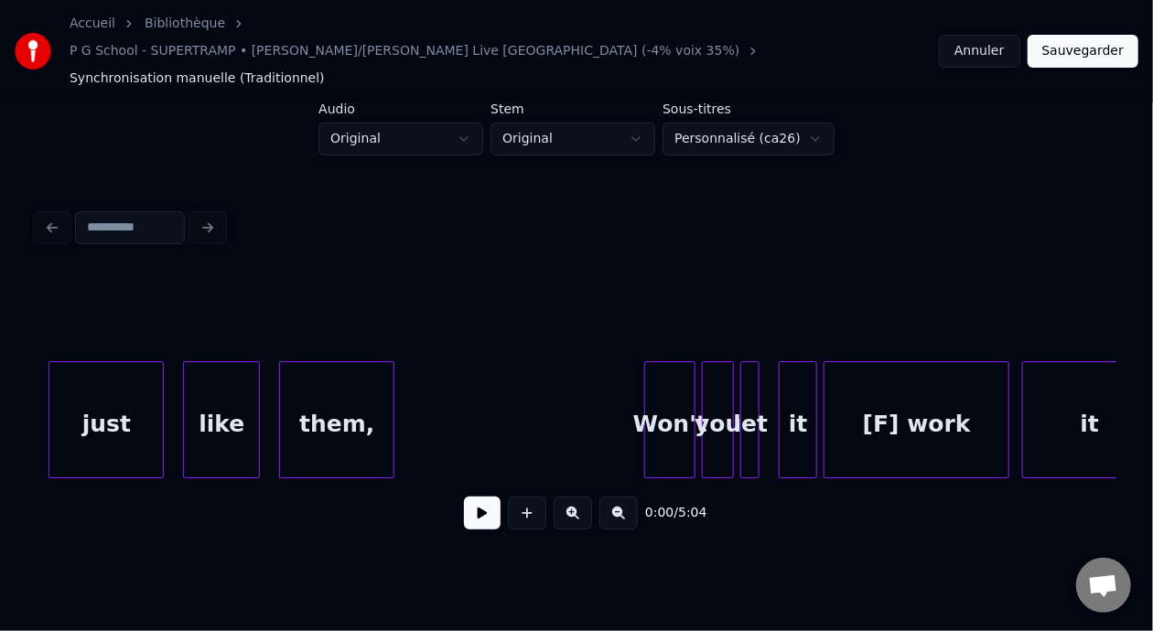
scroll to position [0, 25135]
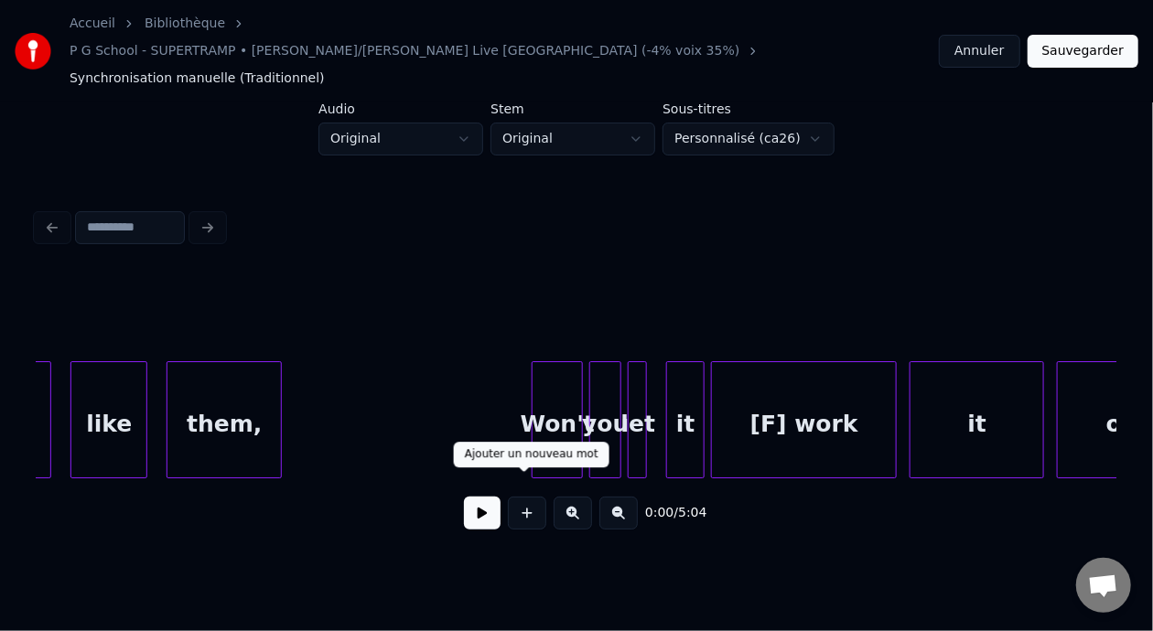
click at [522, 497] on button at bounding box center [527, 513] width 38 height 33
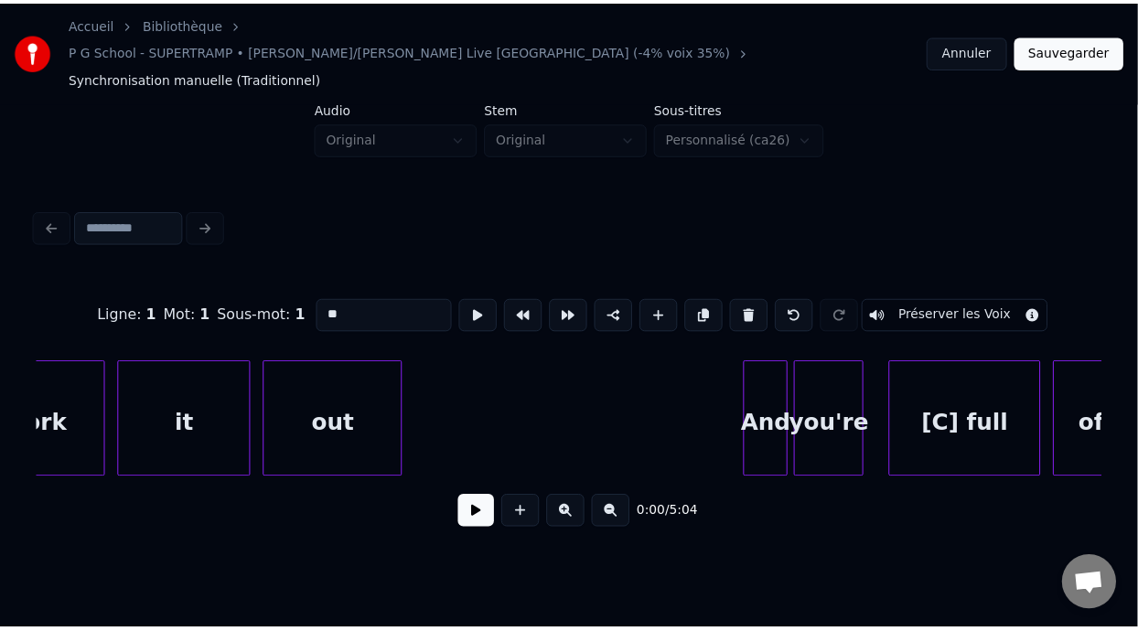
scroll to position [0, 25423]
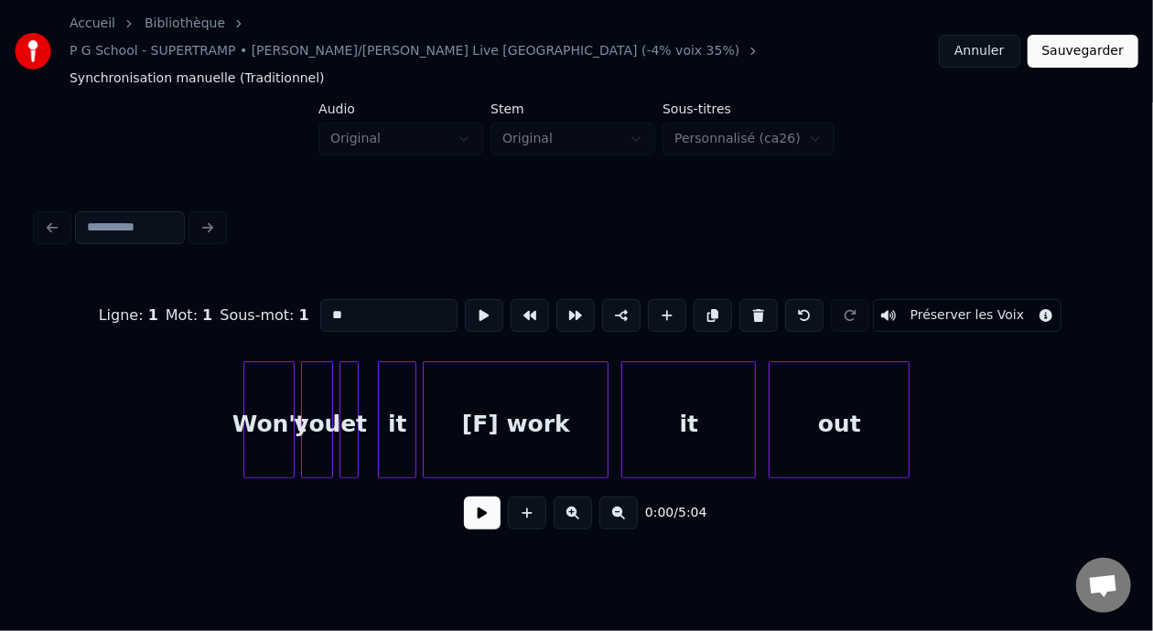
click at [529, 393] on div "[F] work" at bounding box center [516, 424] width 184 height 124
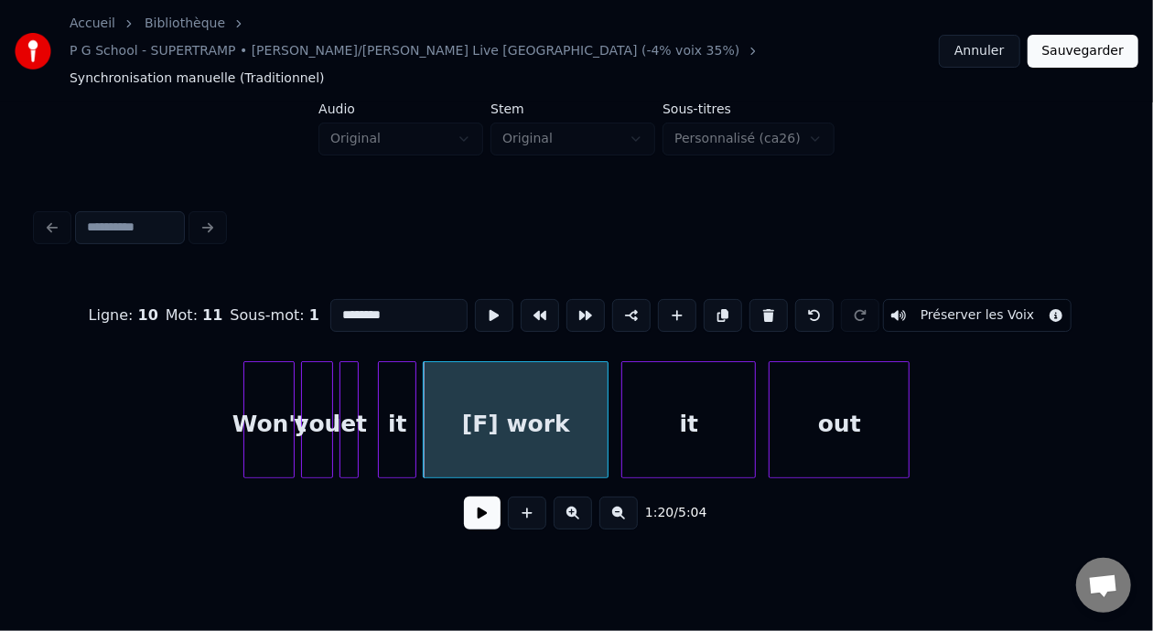
click at [334, 299] on input "********" at bounding box center [398, 315] width 137 height 33
click at [349, 299] on input "********" at bounding box center [398, 315] width 137 height 33
click at [332, 299] on input "********" at bounding box center [398, 315] width 137 height 33
type input "*********"
click at [1097, 38] on button "Sauvegarder" at bounding box center [1082, 51] width 111 height 33
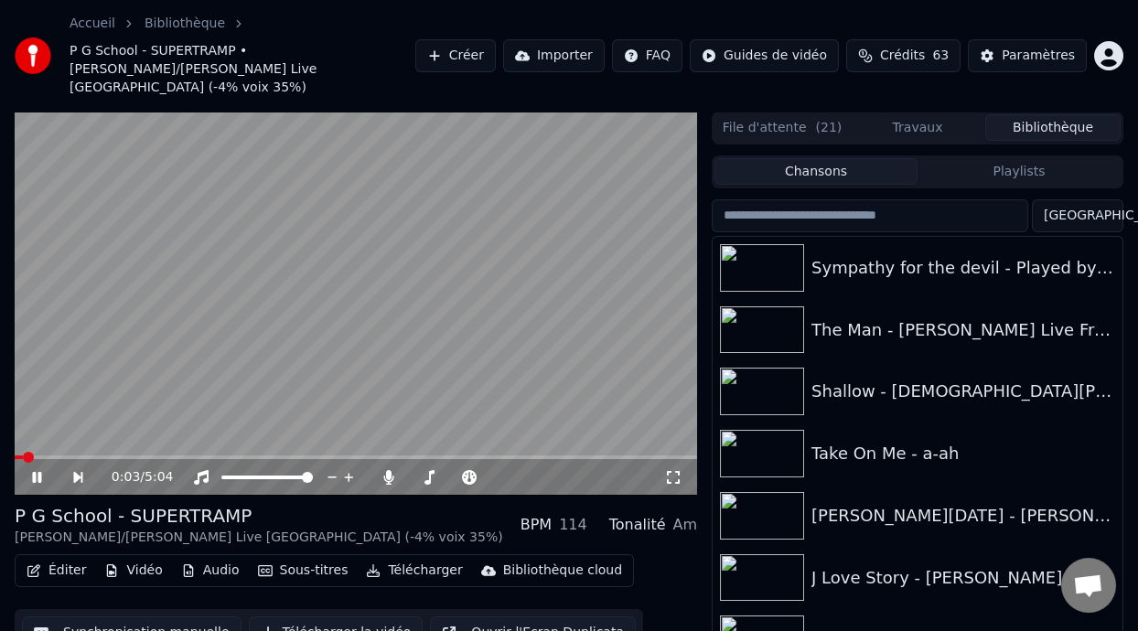
click at [37, 470] on icon at bounding box center [49, 477] width 41 height 15
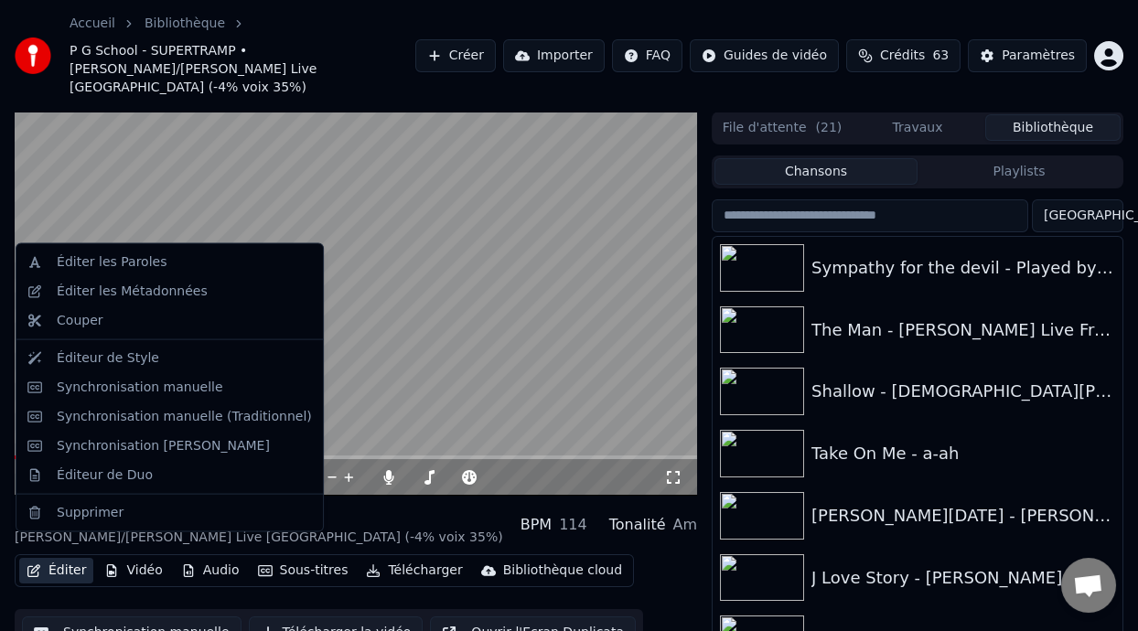
click at [62, 558] on button "Éditer" at bounding box center [56, 571] width 74 height 26
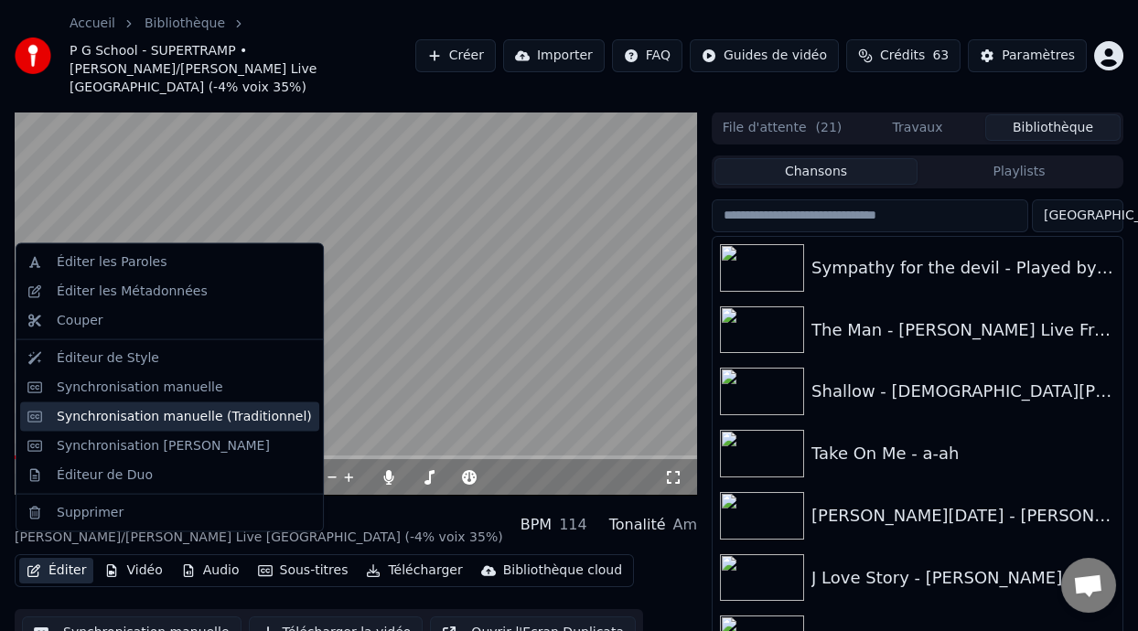
click at [237, 413] on div "Synchronisation manuelle (Traditionnel)" at bounding box center [184, 416] width 255 height 18
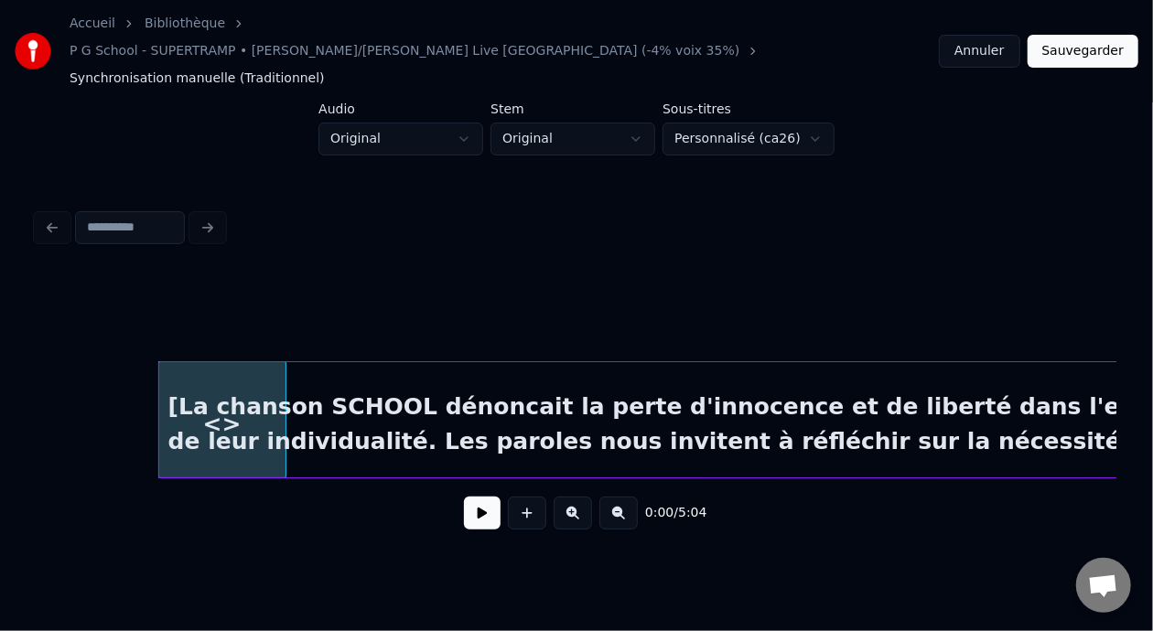
click at [225, 396] on div "[La chanson SCHOOL dénoncait la perte d'innocence et de liberté dans l'enfance,…" at bounding box center [1068, 424] width 1818 height 124
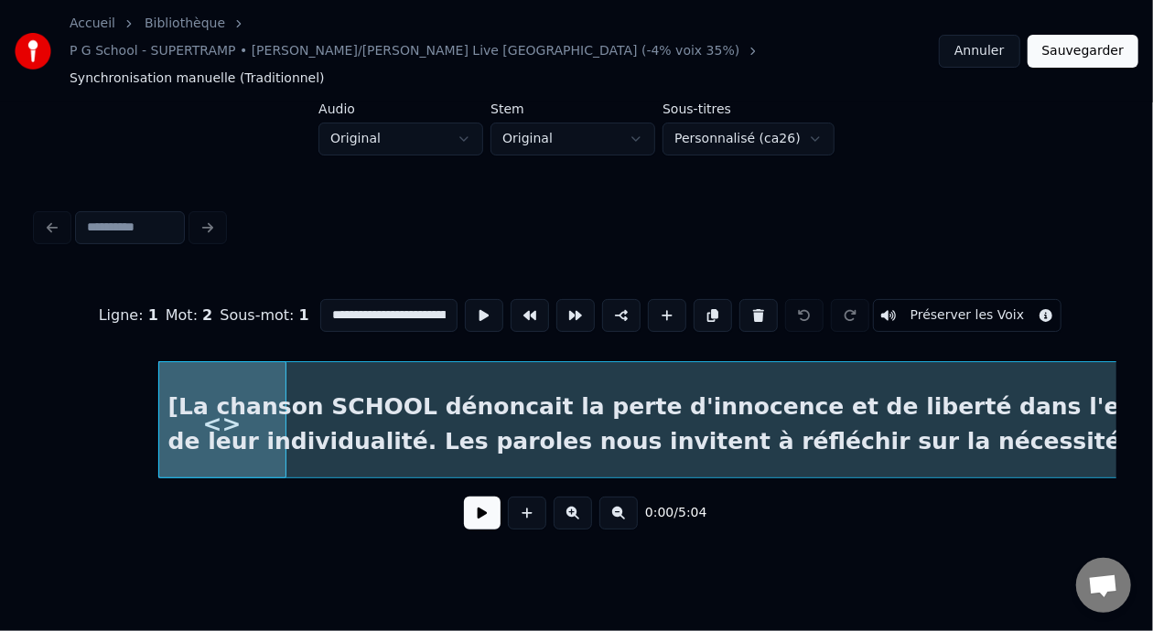
click at [226, 395] on div "[La chanson SCHOOL dénoncait la perte d'innocence et de liberté dans l'enfance,…" at bounding box center [1068, 424] width 1818 height 124
click at [768, 299] on button at bounding box center [758, 315] width 38 height 33
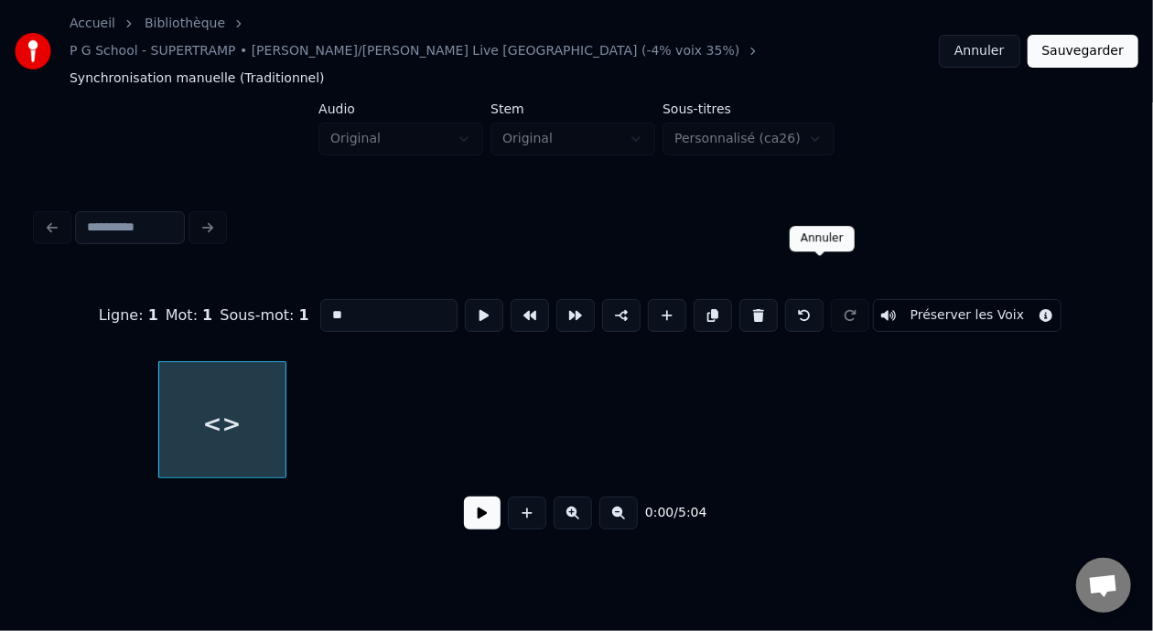
click at [823, 299] on button at bounding box center [804, 315] width 38 height 33
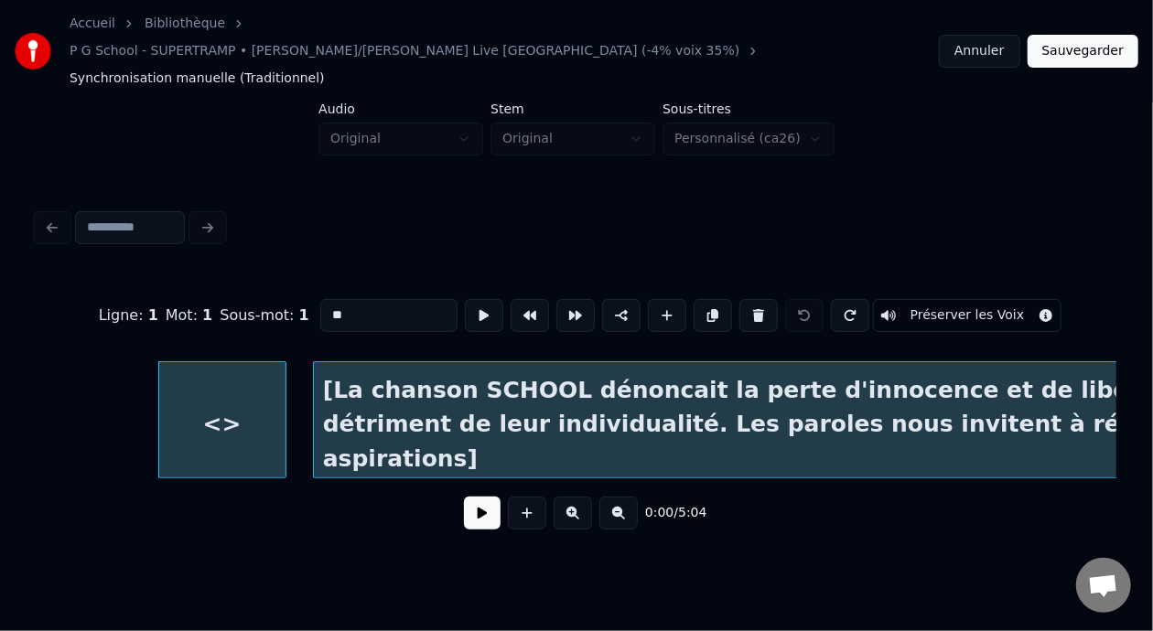
click at [315, 385] on div at bounding box center [316, 419] width 5 height 115
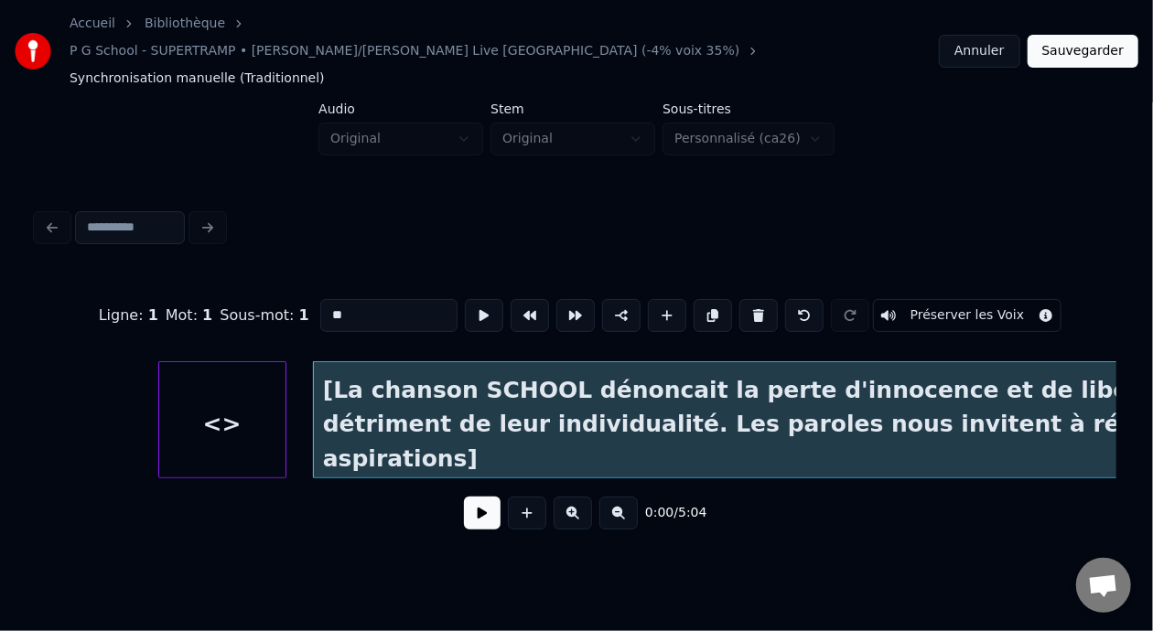
click at [244, 388] on div "<>" at bounding box center [222, 424] width 126 height 124
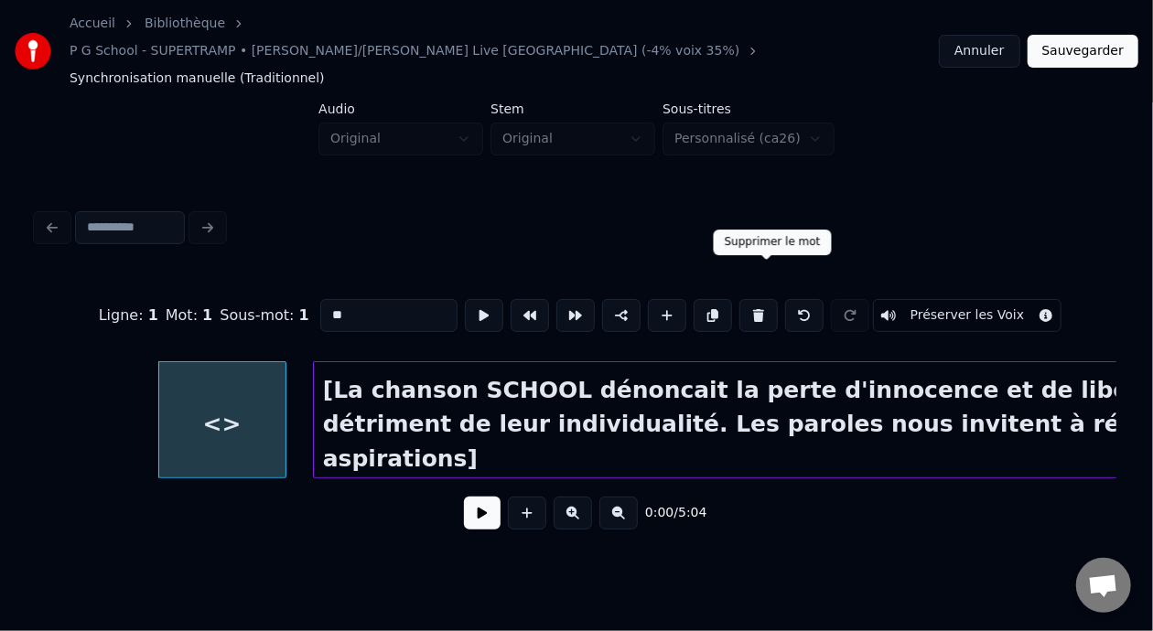
click at [767, 299] on button at bounding box center [758, 315] width 38 height 33
type input "**********"
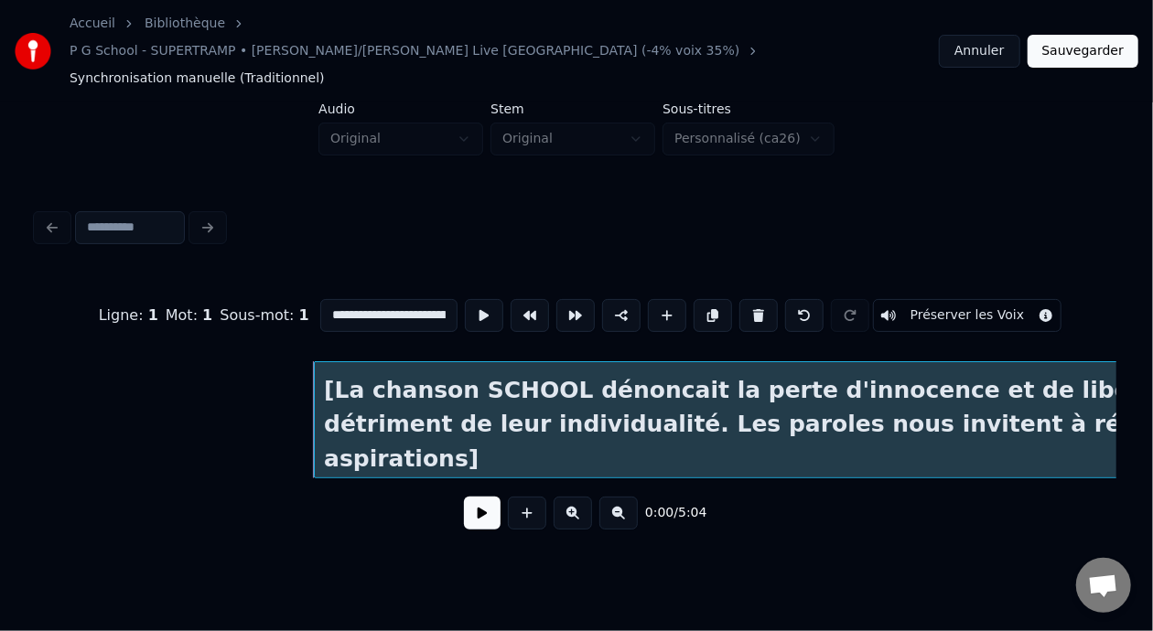
click at [317, 388] on div at bounding box center [317, 419] width 5 height 115
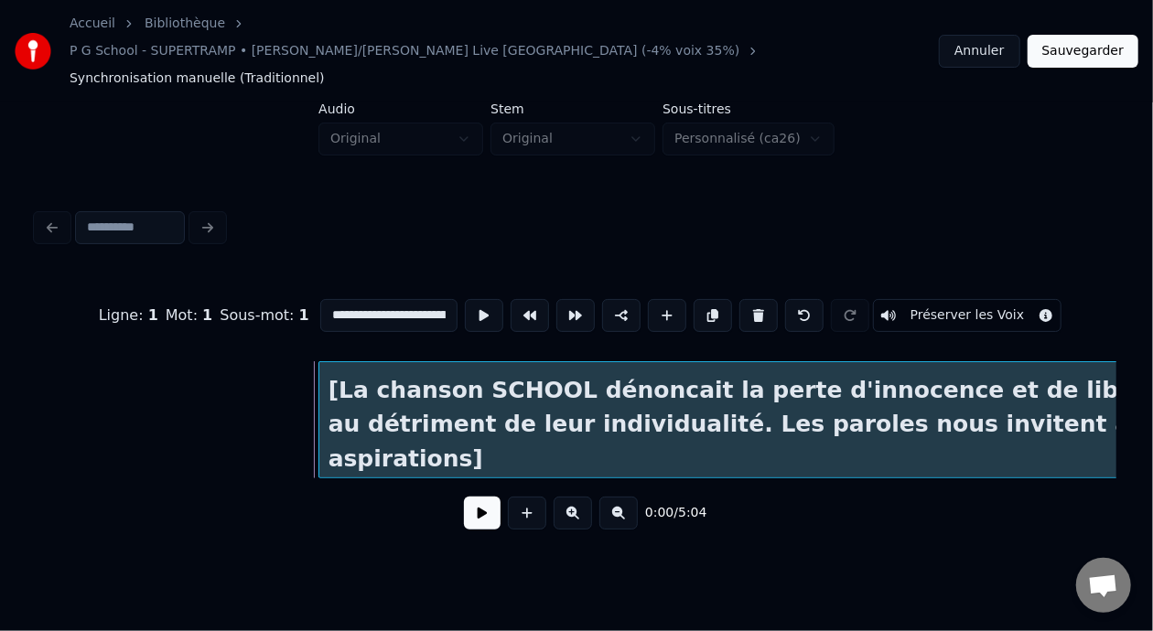
click at [321, 393] on div at bounding box center [321, 419] width 5 height 115
click at [1082, 41] on button "Sauvegarder" at bounding box center [1082, 51] width 111 height 33
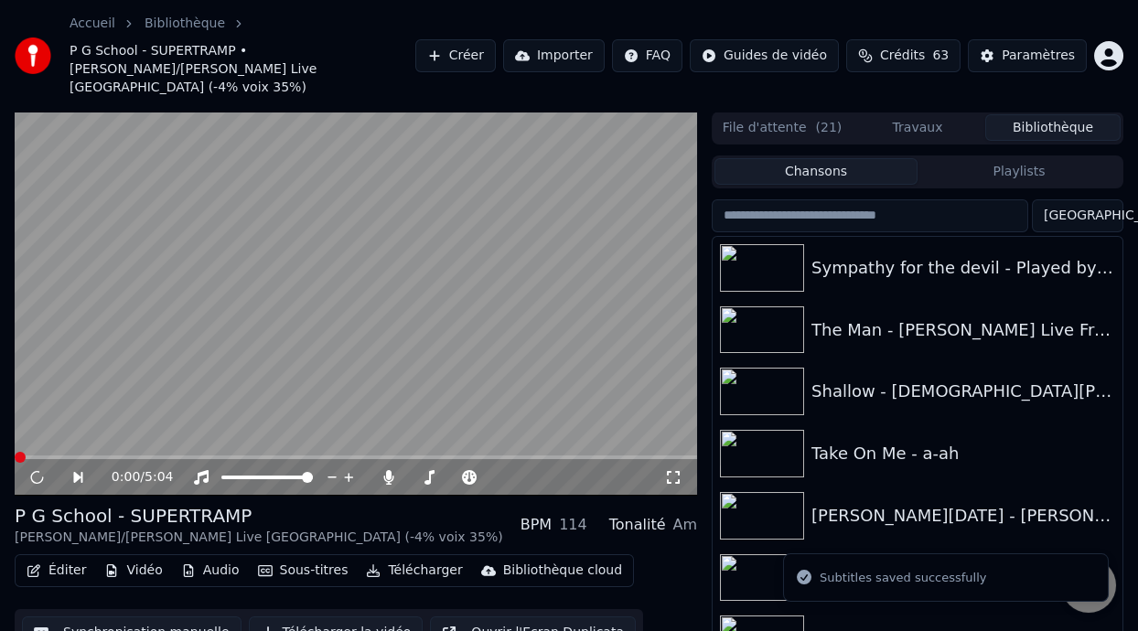
click at [677, 471] on icon at bounding box center [673, 477] width 13 height 13
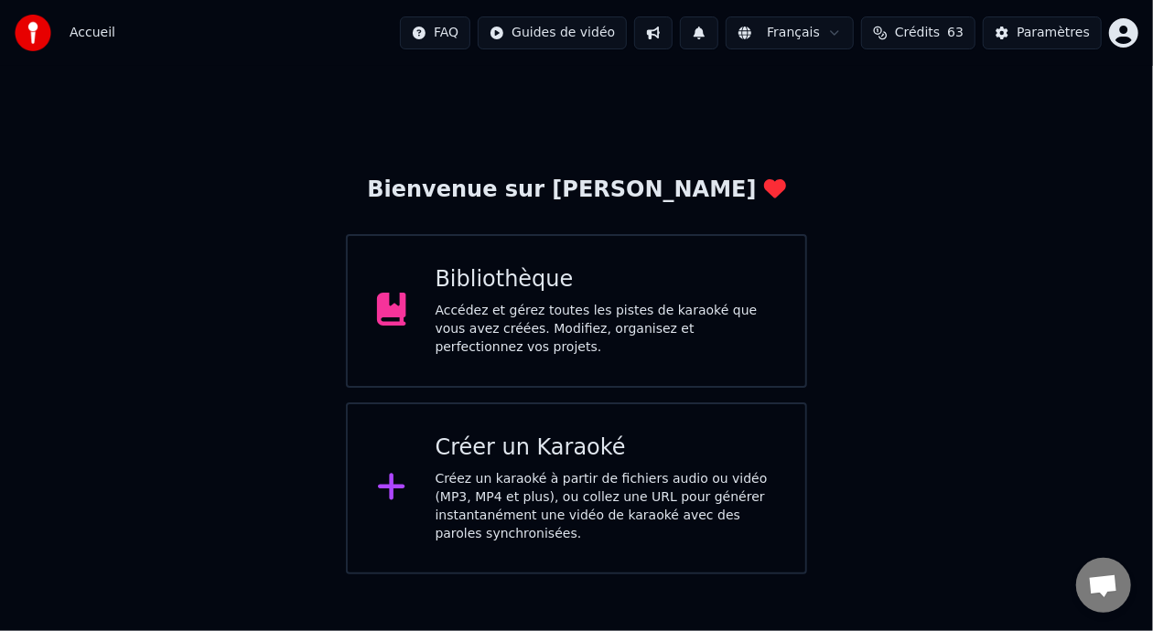
click at [601, 282] on div "Bibliothèque" at bounding box center [606, 279] width 341 height 29
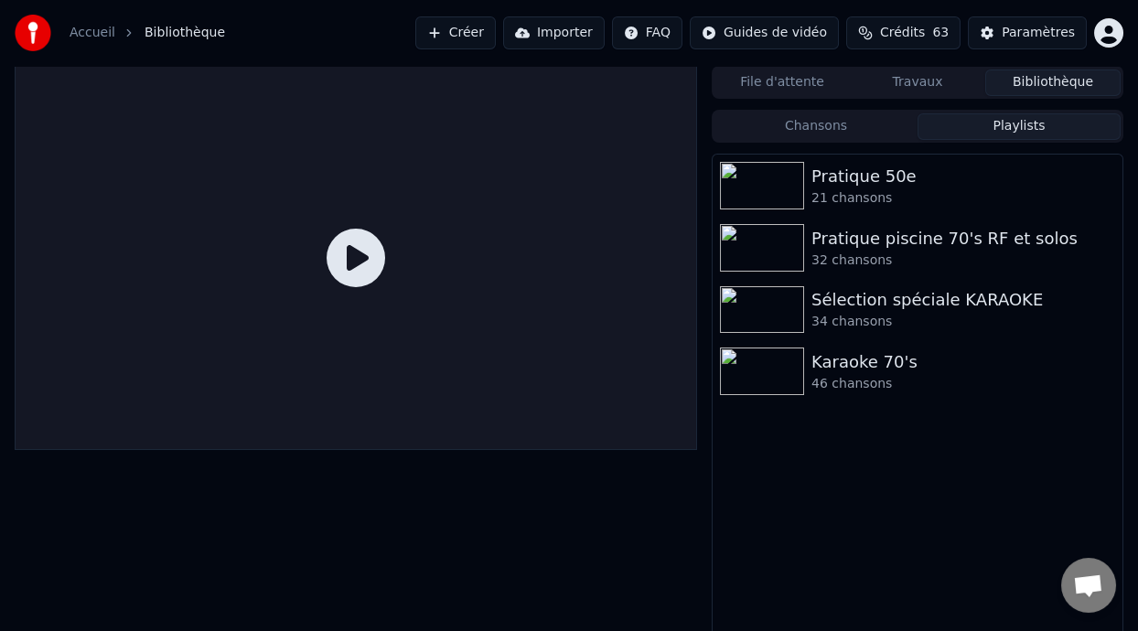
click at [1050, 119] on button "Playlists" at bounding box center [1019, 126] width 203 height 27
click at [922, 167] on div "Pratique 50e" at bounding box center [954, 177] width 285 height 26
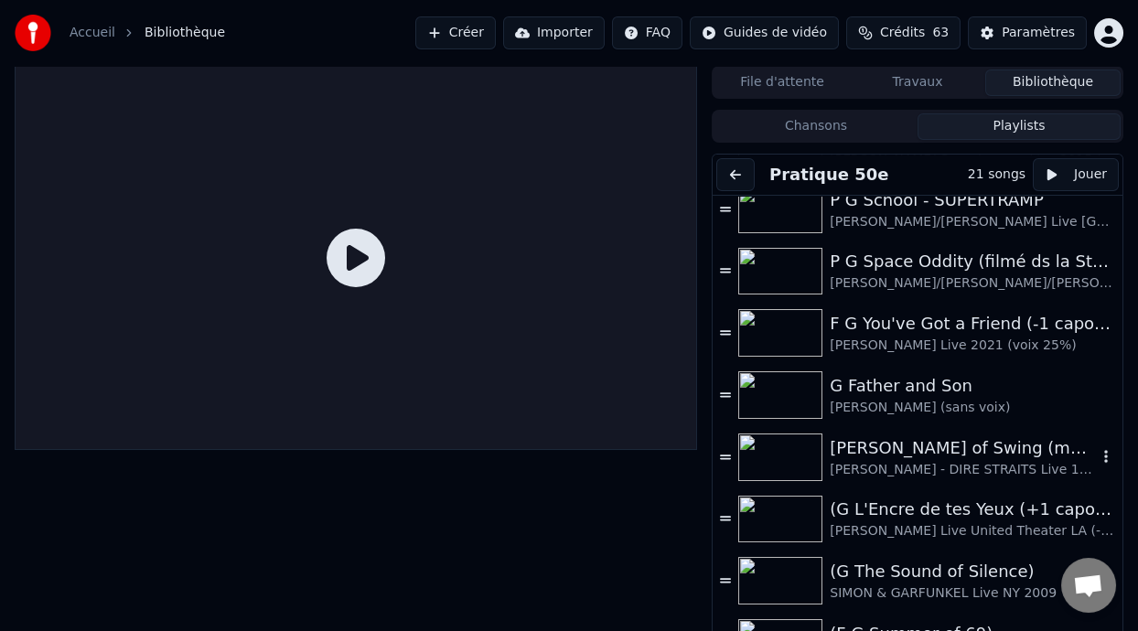
scroll to position [731, 0]
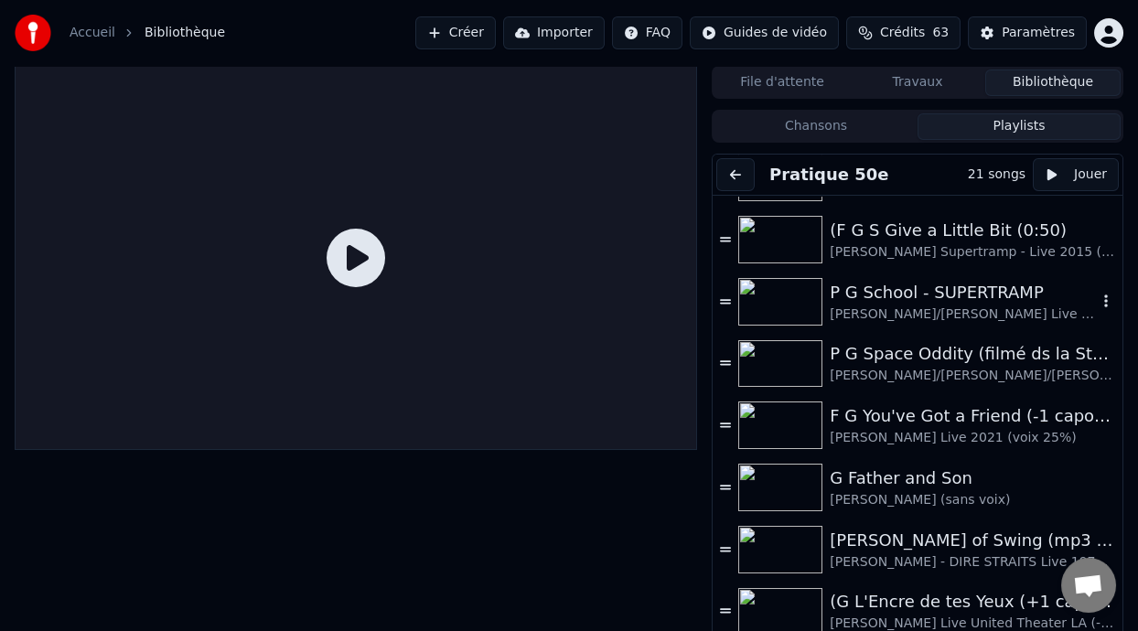
click at [930, 294] on div "P G School - SUPERTRAMP" at bounding box center [963, 293] width 267 height 26
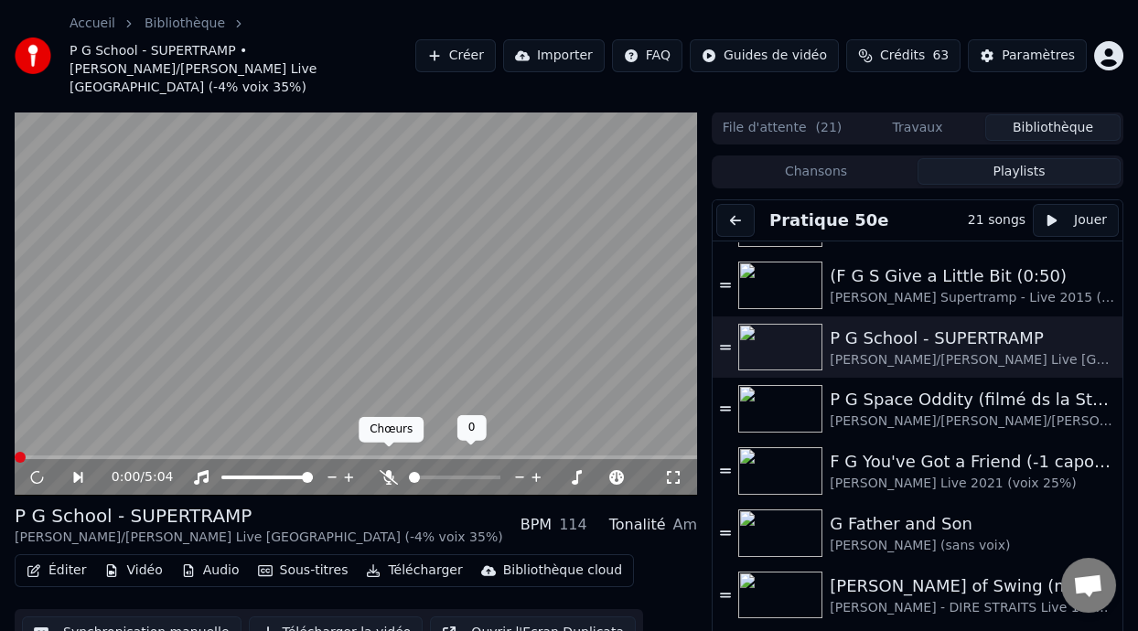
click at [392, 470] on icon at bounding box center [389, 477] width 18 height 15
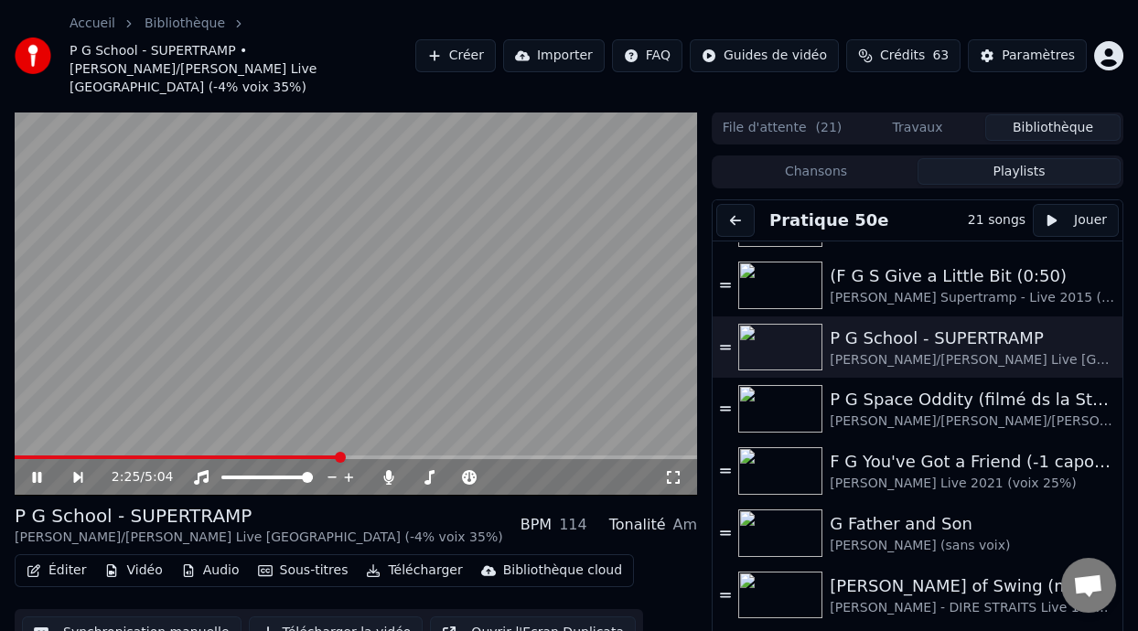
click at [343, 452] on span at bounding box center [340, 457] width 11 height 11
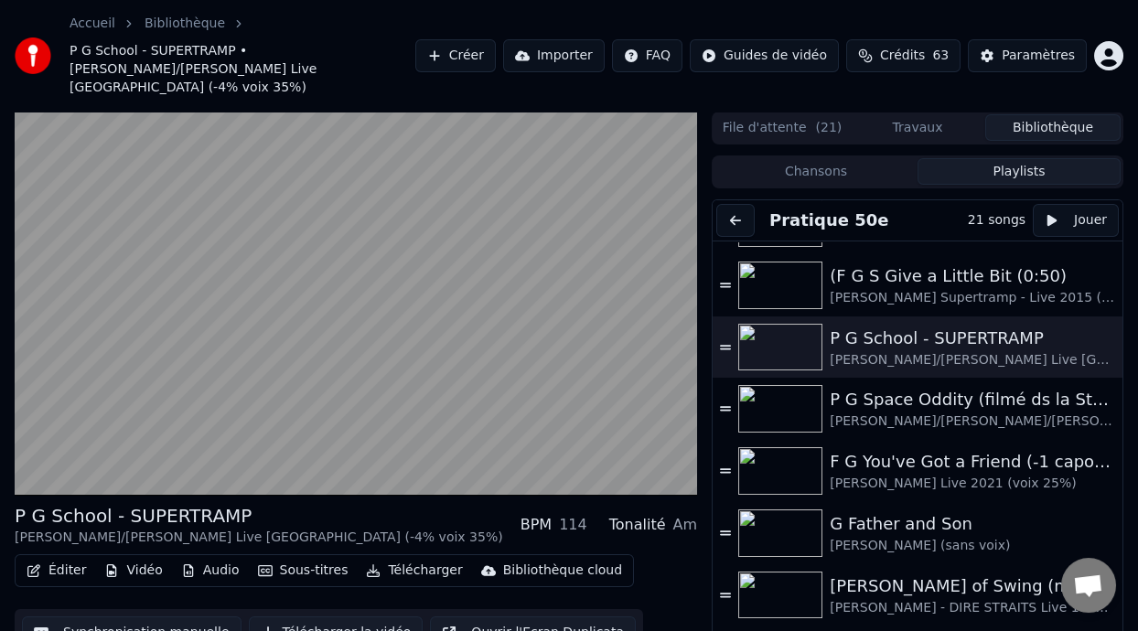
scroll to position [54, 0]
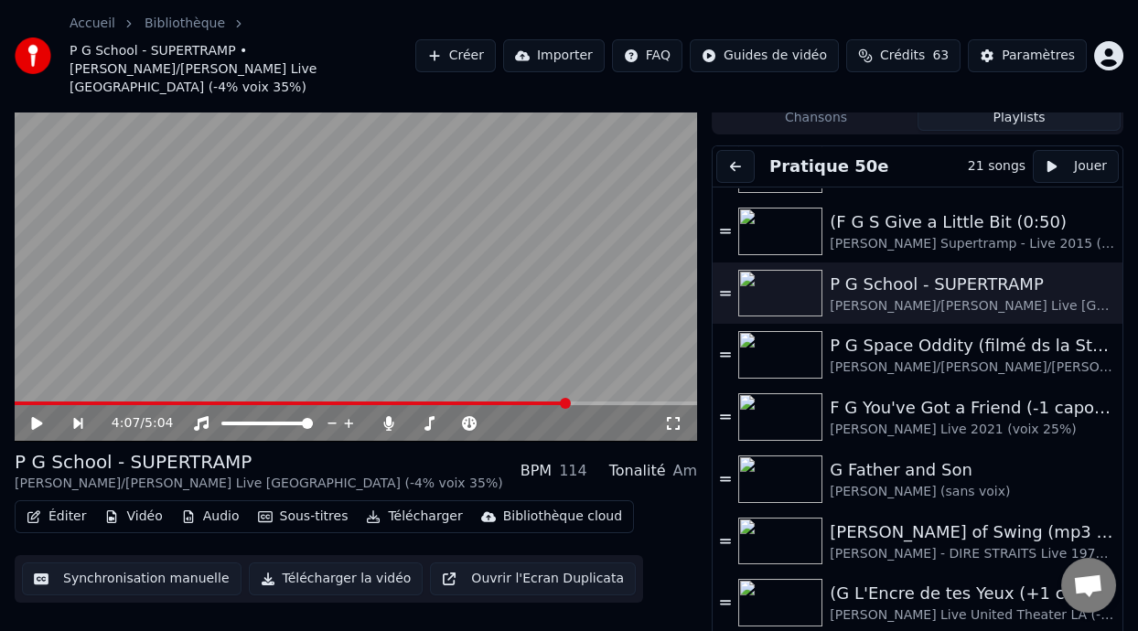
click at [39, 416] on icon at bounding box center [49, 423] width 41 height 15
click at [673, 416] on icon at bounding box center [673, 423] width 18 height 15
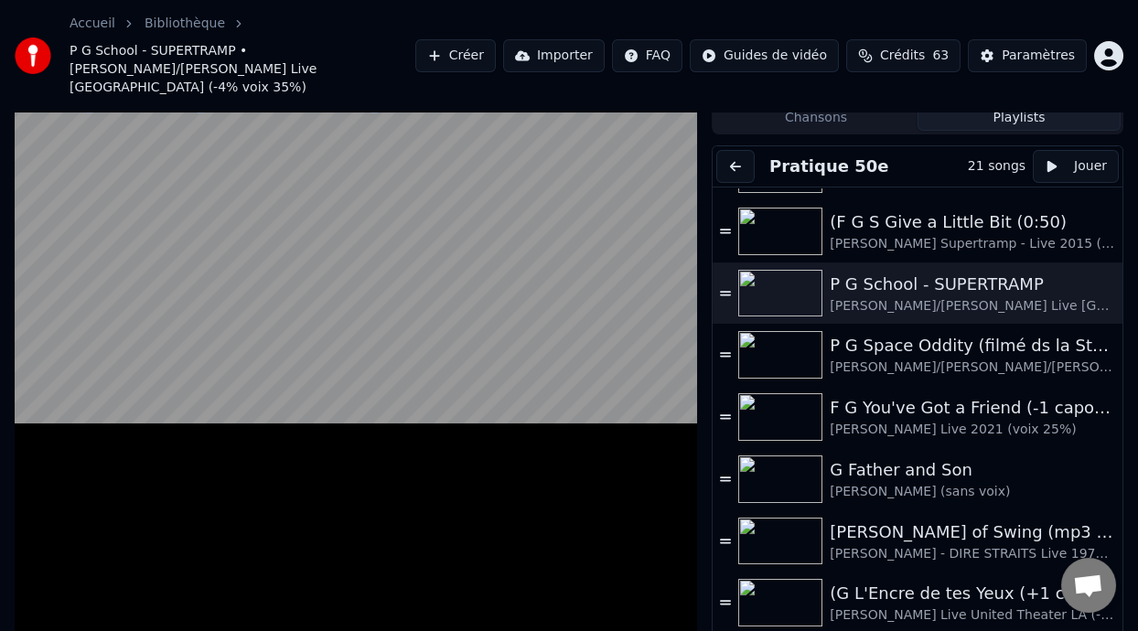
scroll to position [0, 0]
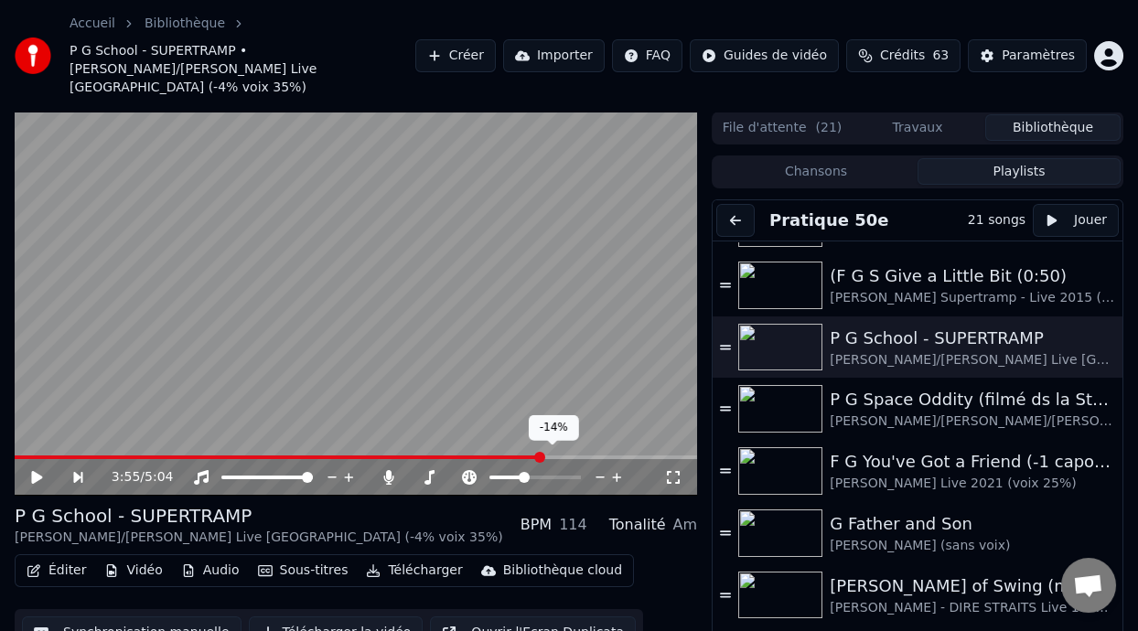
click at [522, 476] on span at bounding box center [505, 478] width 33 height 4
click at [517, 472] on span at bounding box center [519, 477] width 11 height 11
click at [36, 471] on icon at bounding box center [36, 477] width 11 height 13
click at [672, 470] on icon at bounding box center [673, 477] width 18 height 15
